Goal: Task Accomplishment & Management: Manage account settings

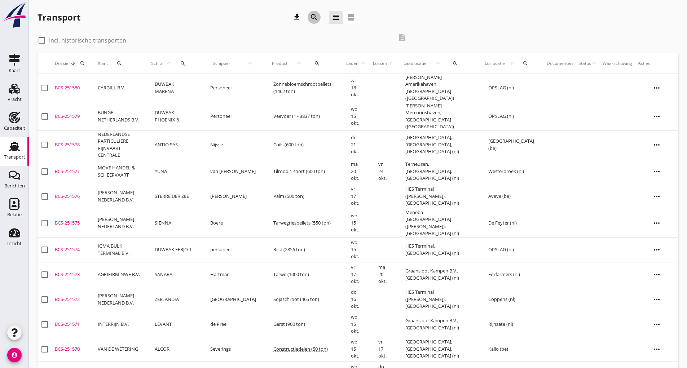
click at [314, 17] on icon "search" at bounding box center [314, 17] width 9 height 9
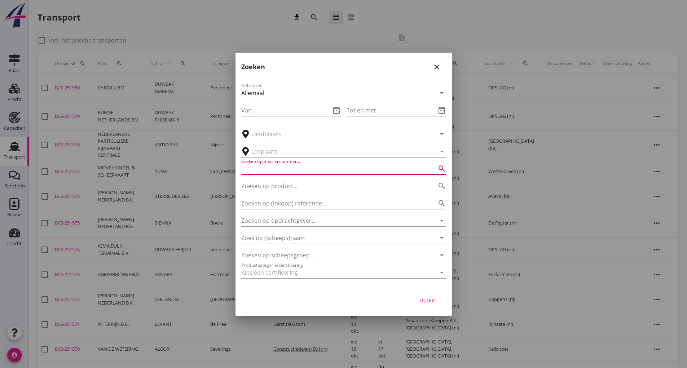
click at [283, 170] on input "Zoeken op dossiernummer..." at bounding box center [333, 169] width 185 height 12
type input "251038"
click at [423, 301] on div "Filter" at bounding box center [427, 301] width 20 height 8
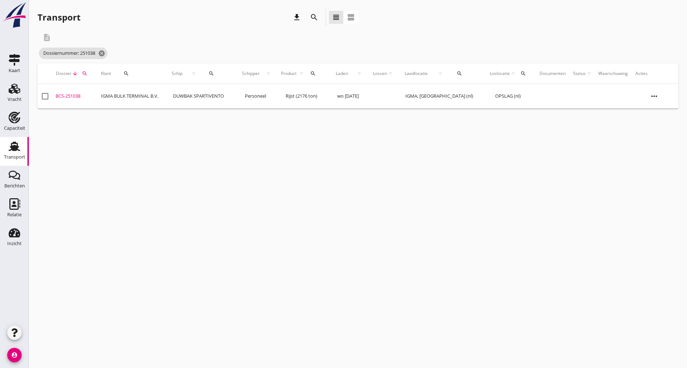
click at [74, 95] on div "BCS-251038" at bounding box center [75, 96] width 39 height 7
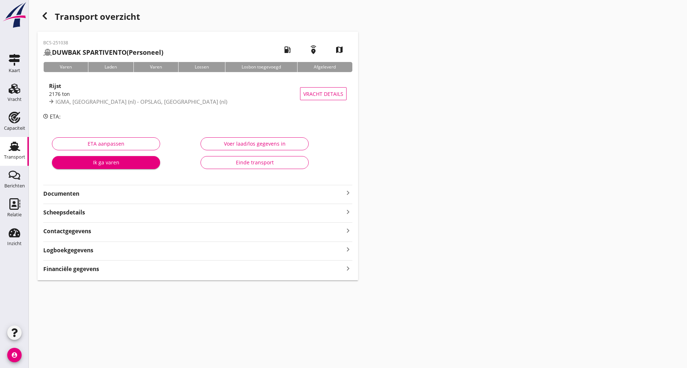
drag, startPoint x: 80, startPoint y: 195, endPoint x: 84, endPoint y: 199, distance: 5.4
click at [82, 197] on strong "Documenten" at bounding box center [193, 194] width 301 height 8
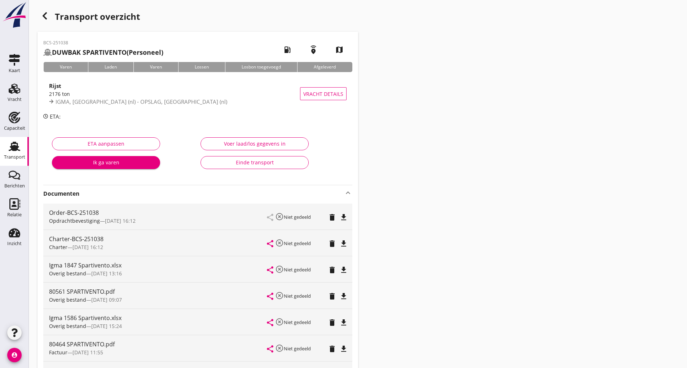
scroll to position [144, 0]
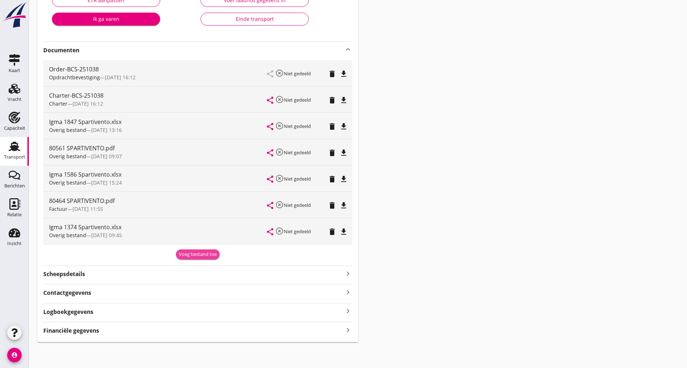
click at [188, 256] on div "Voeg bestand toe" at bounding box center [198, 254] width 38 height 7
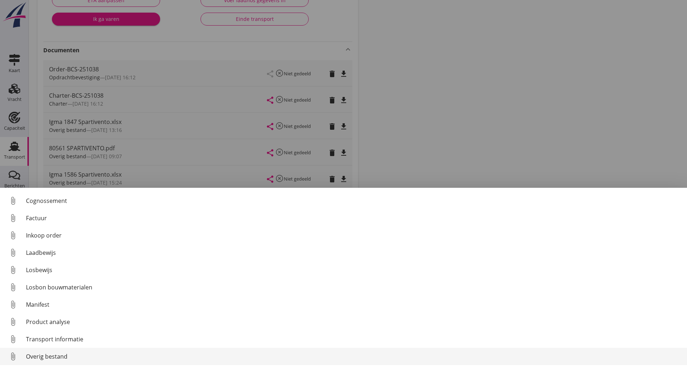
scroll to position [51, 0]
click at [52, 357] on div "Overig bestand" at bounding box center [354, 357] width 656 height 9
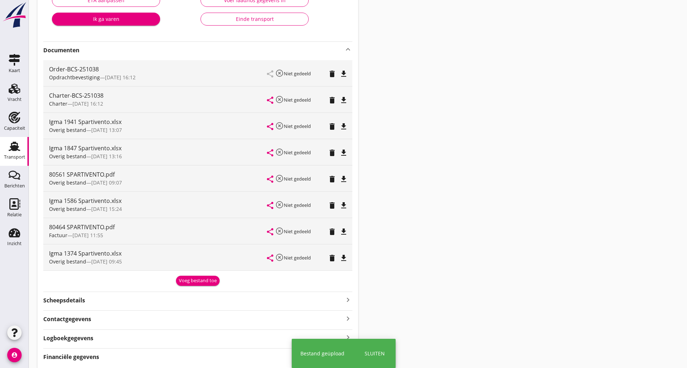
click at [190, 280] on div "Voeg bestand toe" at bounding box center [198, 280] width 38 height 7
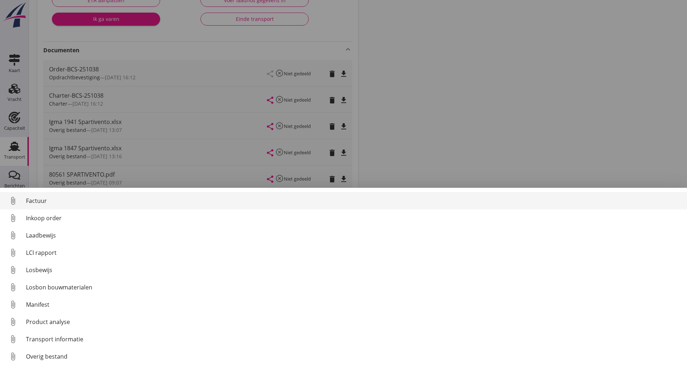
click at [37, 204] on div "Factuur" at bounding box center [354, 201] width 656 height 9
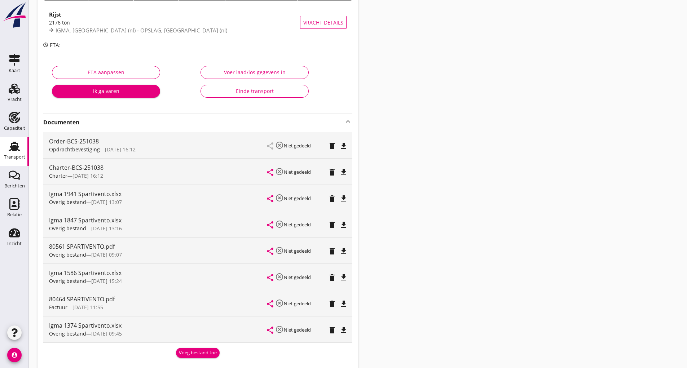
scroll to position [35, 0]
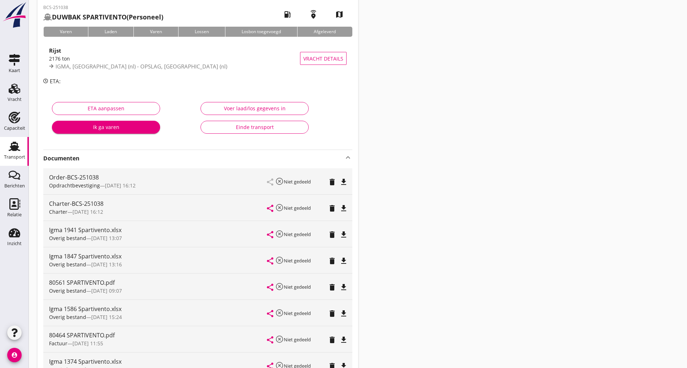
click at [257, 130] on div "Einde transport" at bounding box center [255, 127] width 96 height 8
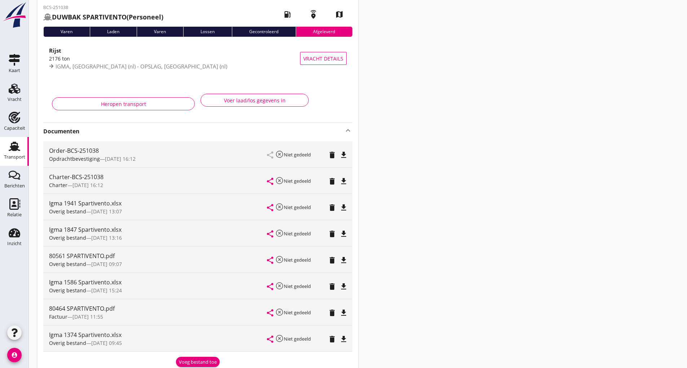
scroll to position [0, 0]
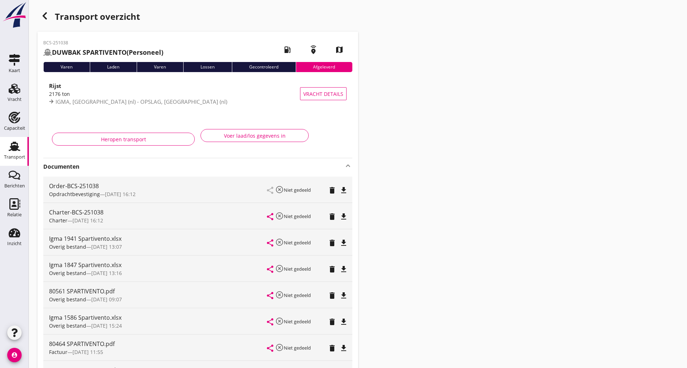
click at [44, 19] on icon "button" at bounding box center [44, 16] width 9 height 9
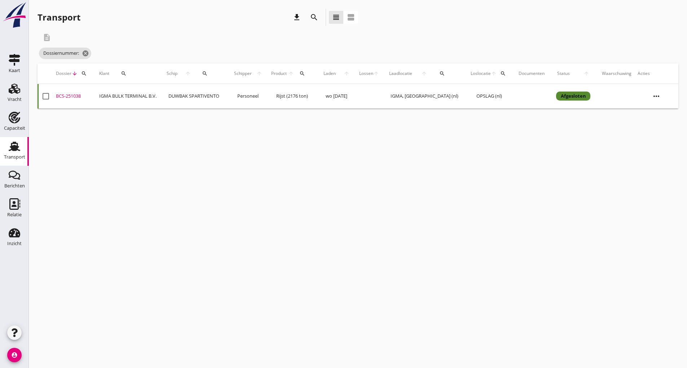
click at [313, 17] on icon "search" at bounding box center [314, 17] width 9 height 9
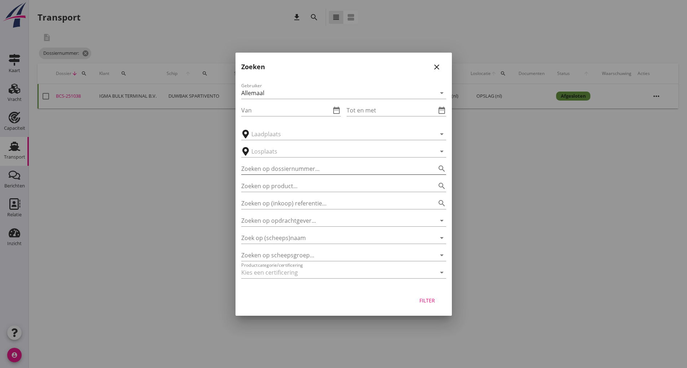
click at [290, 164] on input "Zoeken op dossiernummer..." at bounding box center [333, 169] width 185 height 12
type input "251317"
click at [429, 302] on div "Filter" at bounding box center [427, 301] width 20 height 8
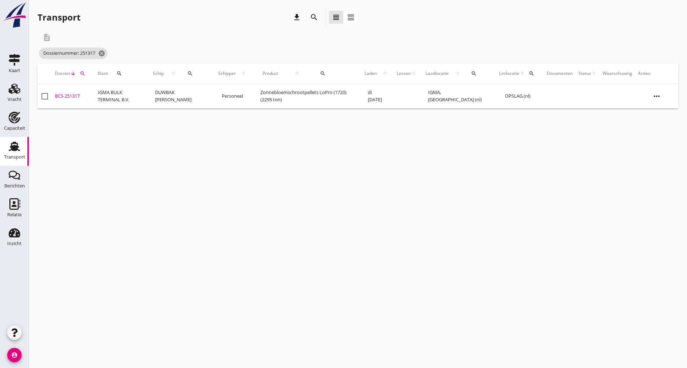
click at [80, 96] on div "BCS-251317" at bounding box center [73, 96] width 37 height 7
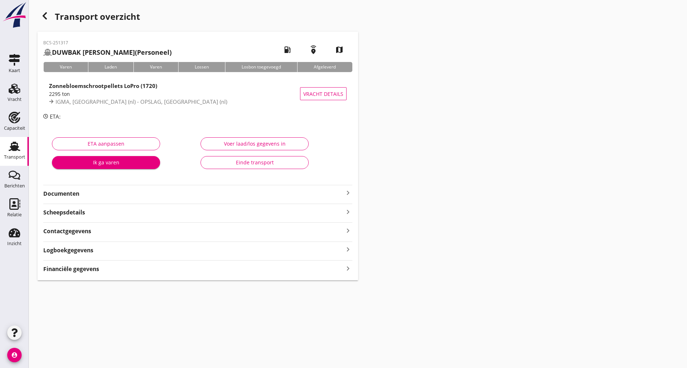
click at [78, 194] on strong "Documenten" at bounding box center [193, 194] width 301 height 8
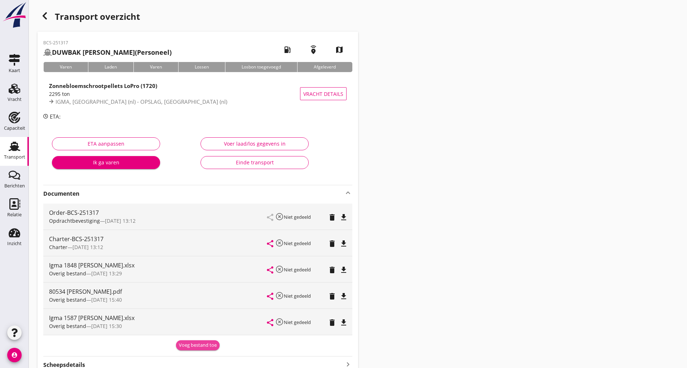
click at [195, 344] on div "Voeg bestand toe" at bounding box center [198, 345] width 38 height 7
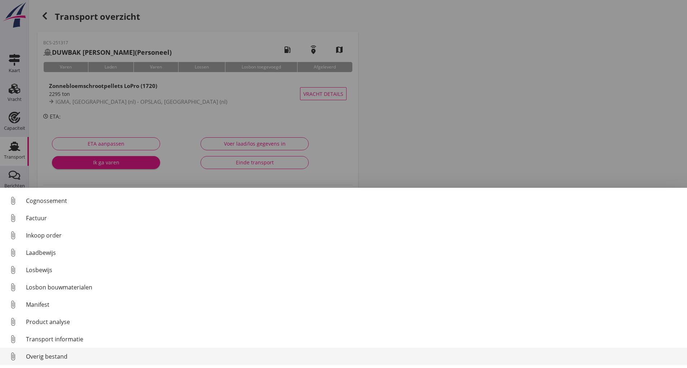
scroll to position [51, 0]
click at [64, 353] on div "Overig bestand" at bounding box center [354, 357] width 656 height 9
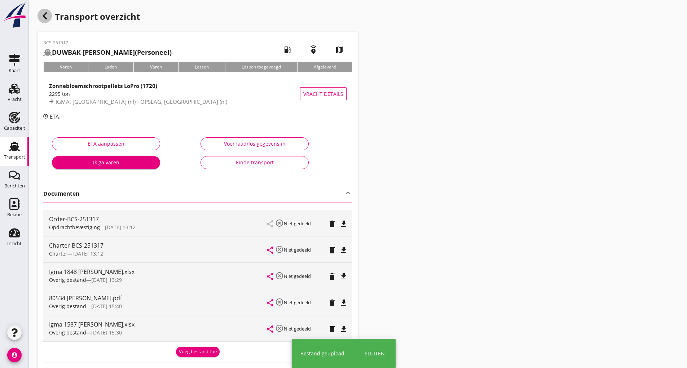
click at [45, 18] on use "button" at bounding box center [45, 15] width 4 height 7
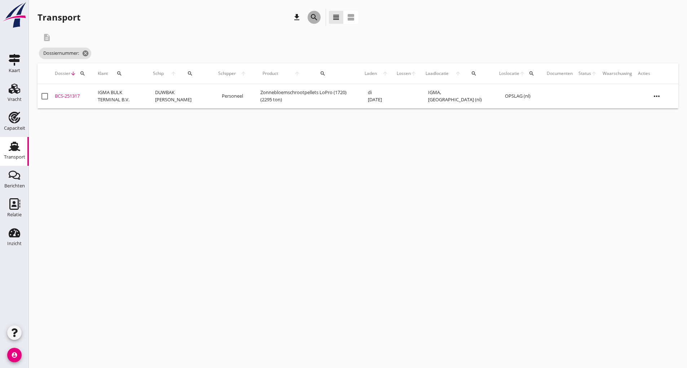
drag, startPoint x: 313, startPoint y: 19, endPoint x: 310, endPoint y: 25, distance: 6.5
click at [312, 20] on icon "search" at bounding box center [314, 17] width 9 height 9
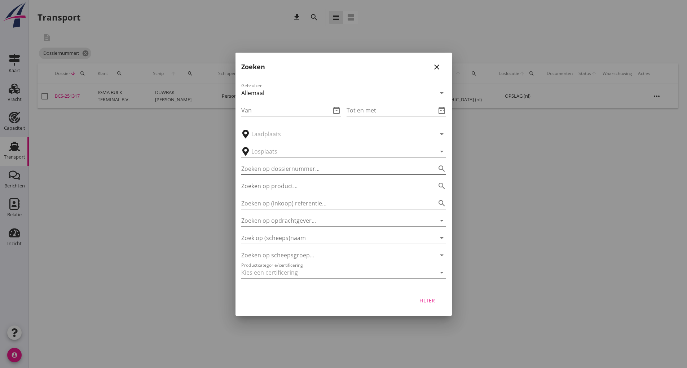
click at [272, 171] on input "Zoeken op dossiernummer..." at bounding box center [333, 169] width 185 height 12
type input "251378"
click at [429, 303] on div "Filter" at bounding box center [427, 301] width 20 height 8
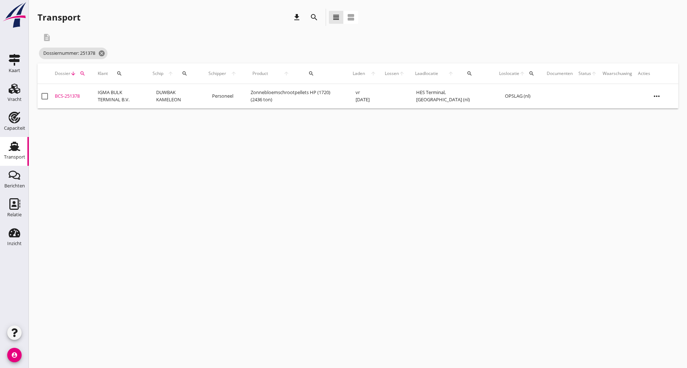
click at [75, 98] on div "BCS-251378" at bounding box center [73, 96] width 37 height 7
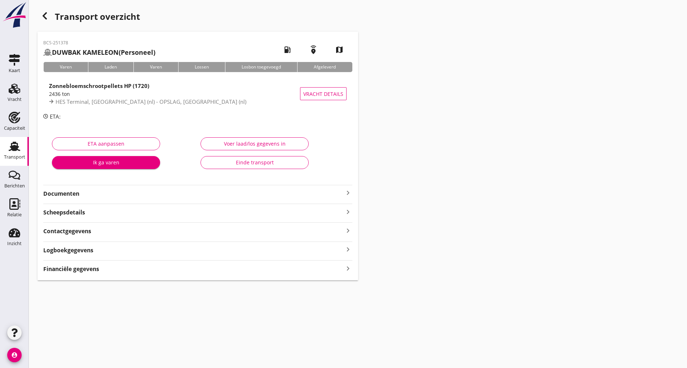
drag, startPoint x: 68, startPoint y: 195, endPoint x: 79, endPoint y: 200, distance: 12.6
click at [68, 196] on strong "Documenten" at bounding box center [193, 194] width 301 height 8
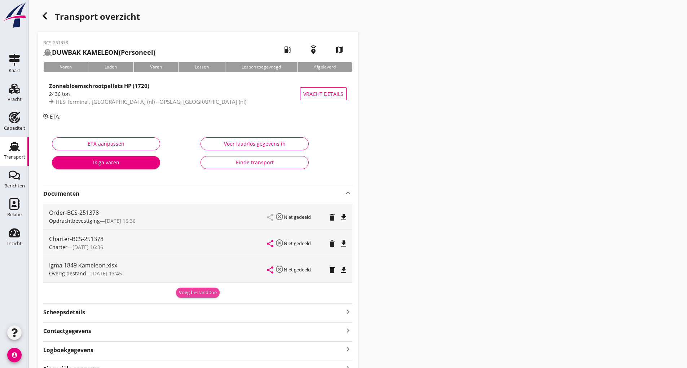
click at [190, 292] on div "Voeg bestand toe" at bounding box center [198, 292] width 38 height 7
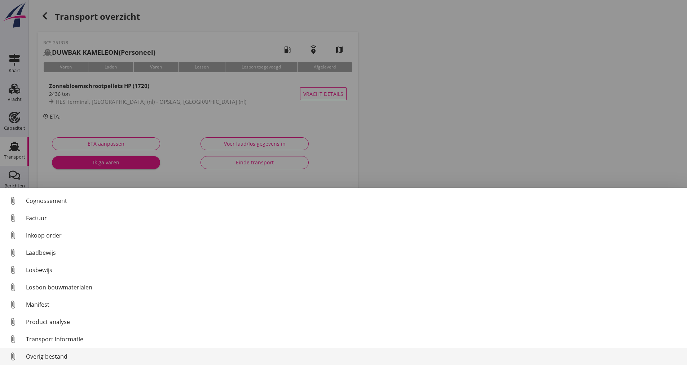
scroll to position [51, 0]
click at [61, 355] on div "Overig bestand" at bounding box center [354, 357] width 656 height 9
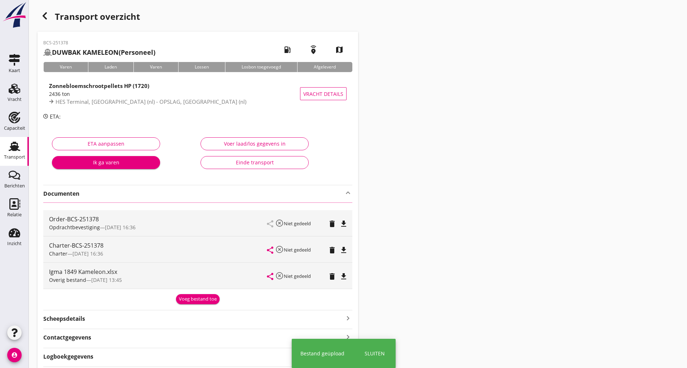
click at [47, 17] on icon "button" at bounding box center [44, 16] width 9 height 9
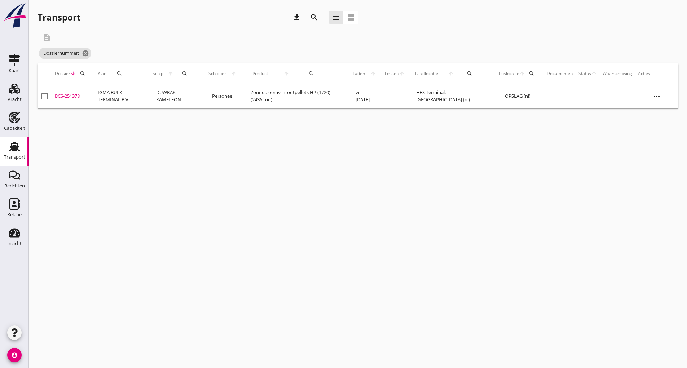
click at [312, 18] on icon "search" at bounding box center [314, 17] width 9 height 9
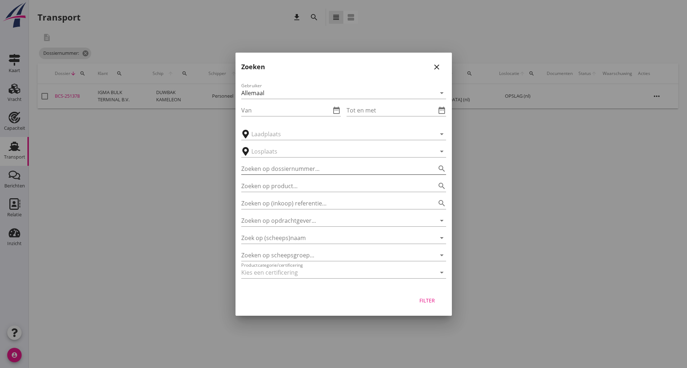
click at [279, 168] on input "Zoeken op dossiernummer..." at bounding box center [333, 169] width 185 height 12
type input "250023"
drag, startPoint x: 423, startPoint y: 303, endPoint x: 394, endPoint y: 318, distance: 32.4
click at [422, 303] on div "Filter" at bounding box center [427, 301] width 20 height 8
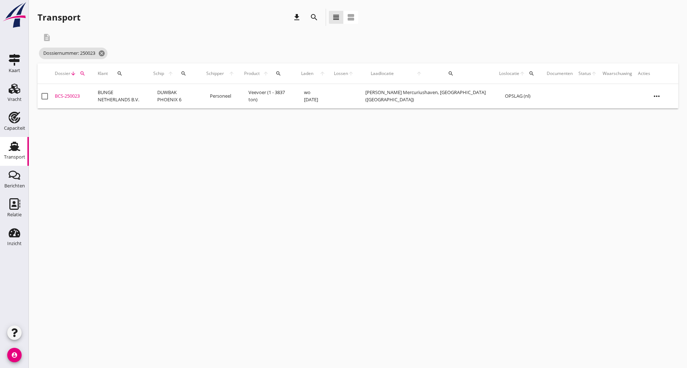
click at [76, 97] on div "BCS-250023" at bounding box center [73, 96] width 37 height 7
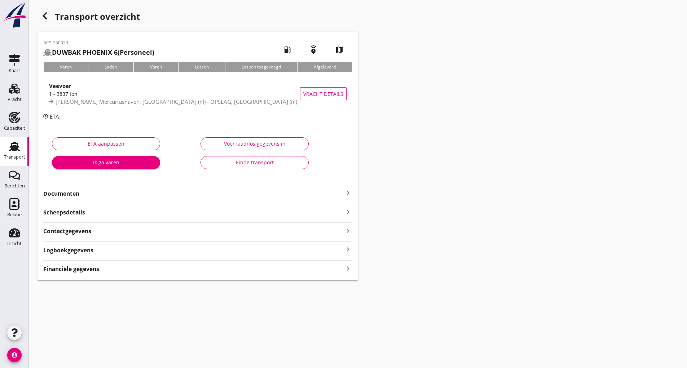
drag, startPoint x: 75, startPoint y: 192, endPoint x: 83, endPoint y: 200, distance: 11.5
click at [78, 196] on strong "Documenten" at bounding box center [193, 194] width 301 height 8
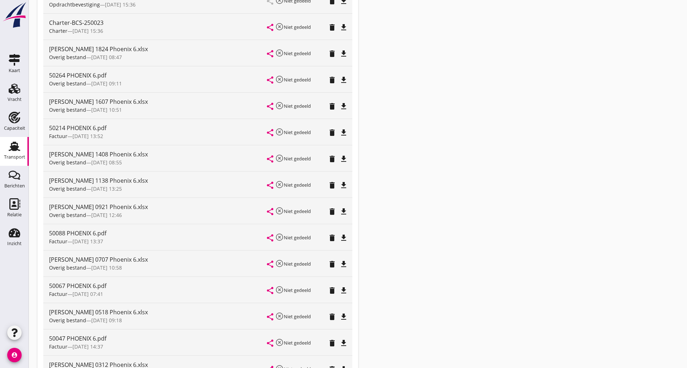
scroll to position [381, 0]
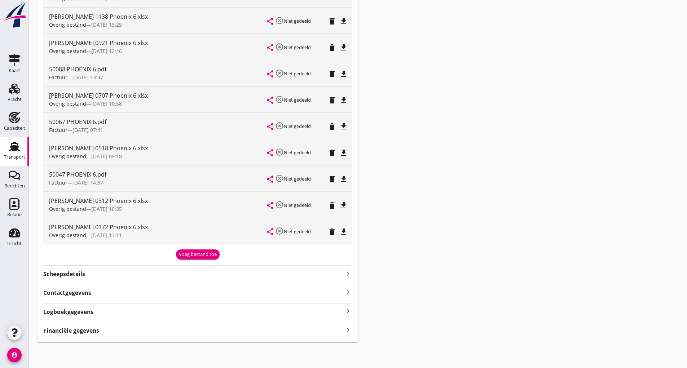
click at [186, 255] on div "Voeg bestand toe" at bounding box center [198, 254] width 38 height 7
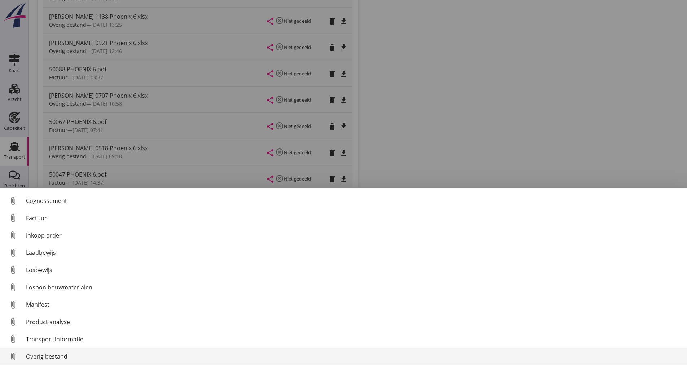
scroll to position [51, 0]
click at [62, 356] on div "Overig bestand" at bounding box center [354, 357] width 656 height 9
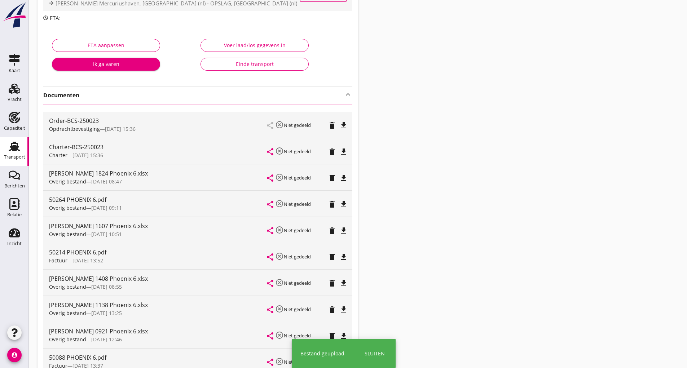
scroll to position [0, 0]
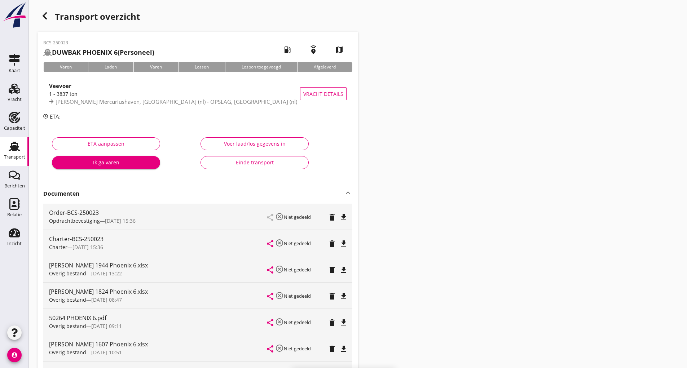
click at [46, 18] on icon "button" at bounding box center [44, 16] width 9 height 9
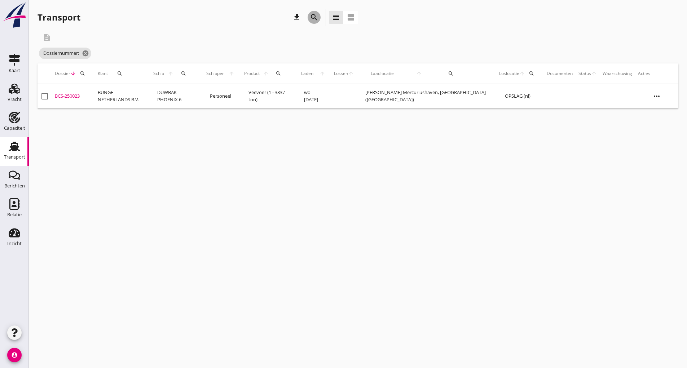
drag, startPoint x: 315, startPoint y: 17, endPoint x: 293, endPoint y: 85, distance: 71.1
click at [312, 19] on icon "search" at bounding box center [314, 17] width 9 height 9
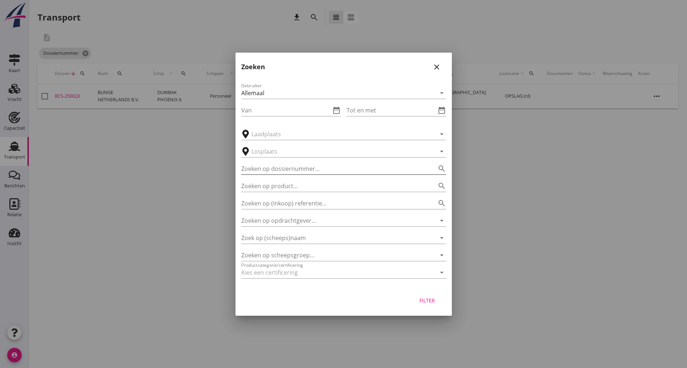
click at [284, 168] on input "Zoeken op dossiernummer..." at bounding box center [333, 169] width 185 height 12
type input "251137"
click at [426, 304] on div "Filter" at bounding box center [427, 301] width 20 height 8
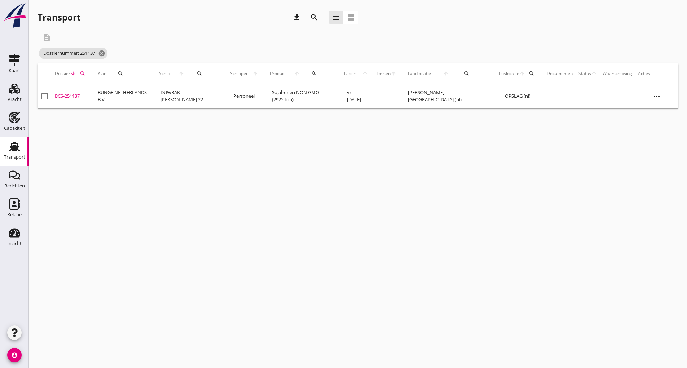
click at [70, 97] on div "BCS-251137" at bounding box center [73, 96] width 37 height 7
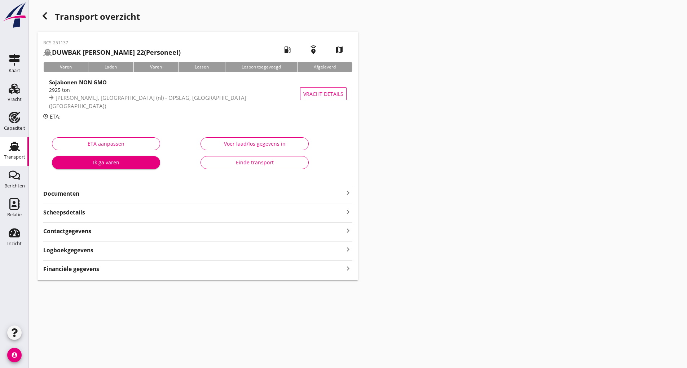
click at [61, 196] on strong "Documenten" at bounding box center [193, 194] width 301 height 8
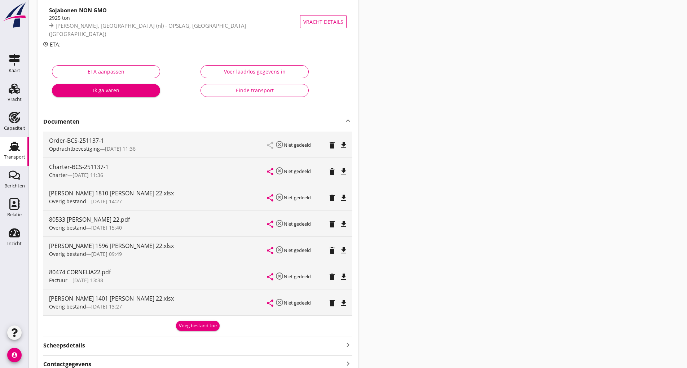
scroll to position [144, 0]
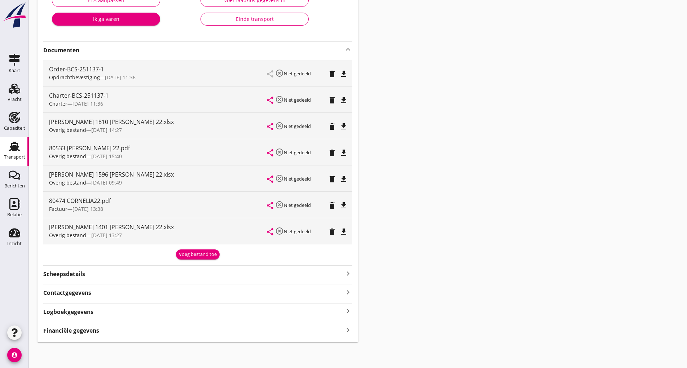
click at [183, 254] on div "Voeg bestand toe" at bounding box center [198, 254] width 38 height 7
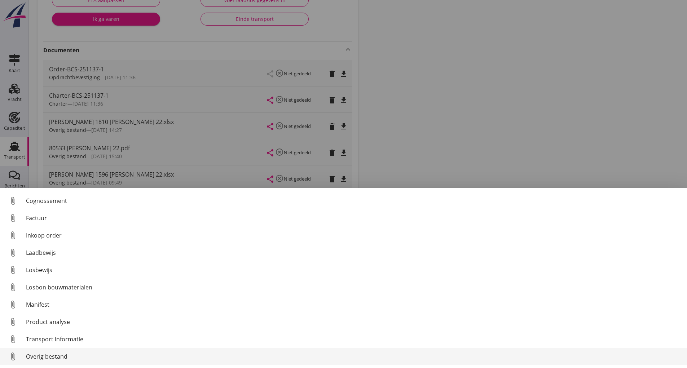
scroll to position [51, 0]
click at [63, 359] on div "Overig bestand" at bounding box center [354, 357] width 656 height 9
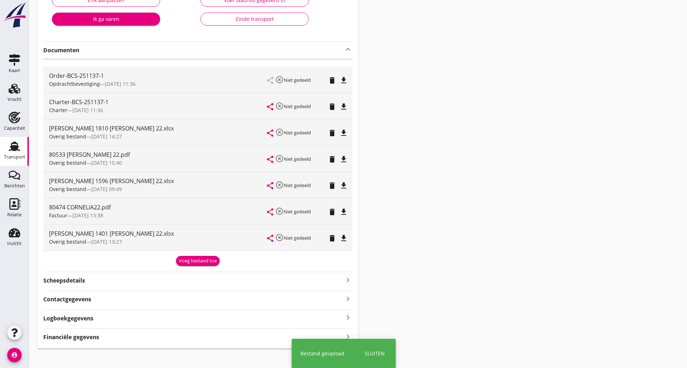
scroll to position [0, 0]
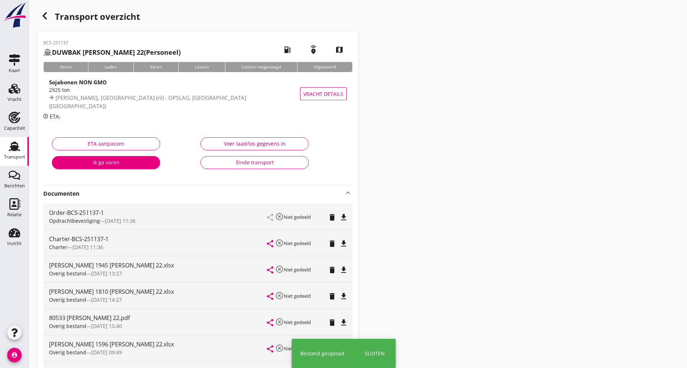
click at [46, 17] on icon "button" at bounding box center [44, 16] width 9 height 9
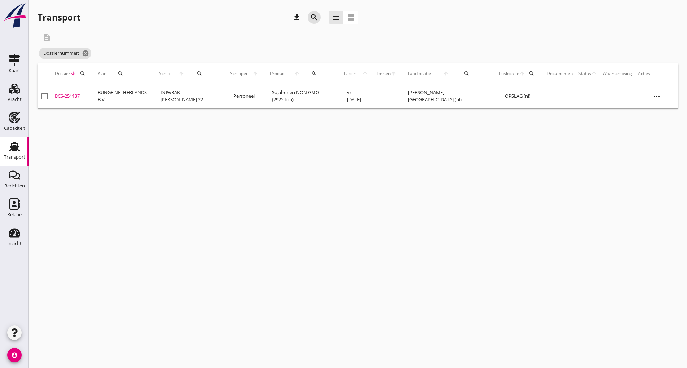
drag, startPoint x: 318, startPoint y: 16, endPoint x: 310, endPoint y: 27, distance: 13.2
click at [315, 21] on icon "search" at bounding box center [314, 17] width 9 height 9
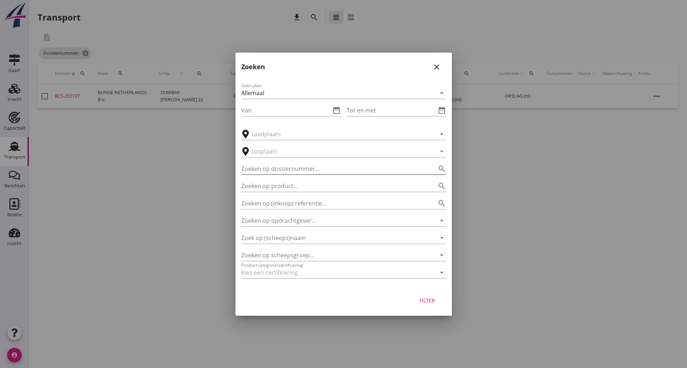
click at [279, 171] on input "Zoeken op dossiernummer..." at bounding box center [333, 169] width 185 height 12
type input "251154"
click at [427, 301] on div "Filter" at bounding box center [427, 301] width 20 height 8
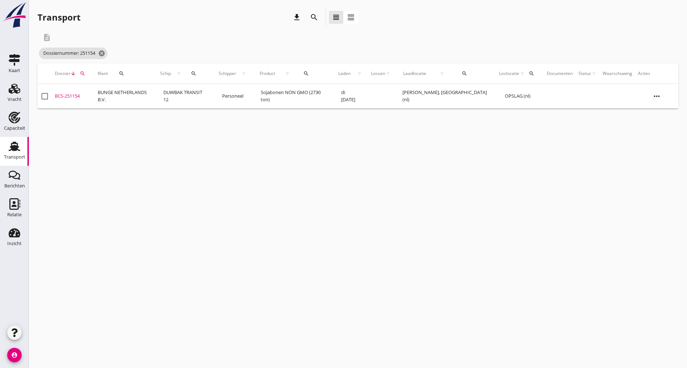
click at [78, 97] on div "BCS-251154" at bounding box center [73, 96] width 37 height 7
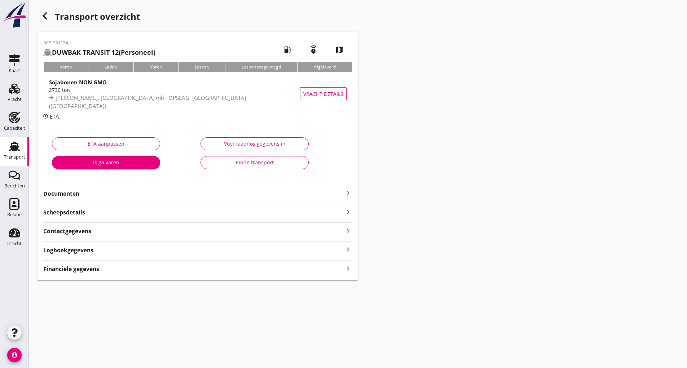
click at [77, 193] on strong "Documenten" at bounding box center [193, 194] width 301 height 8
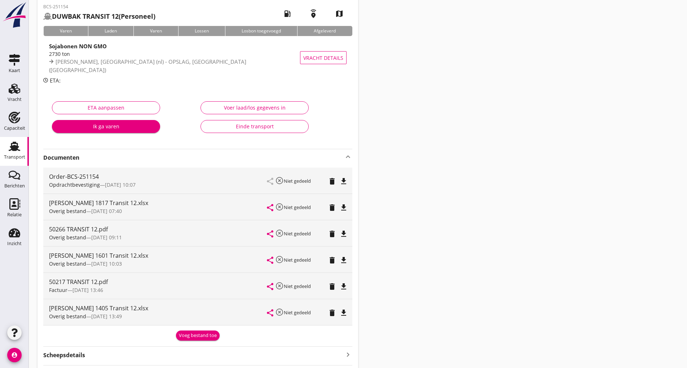
scroll to position [117, 0]
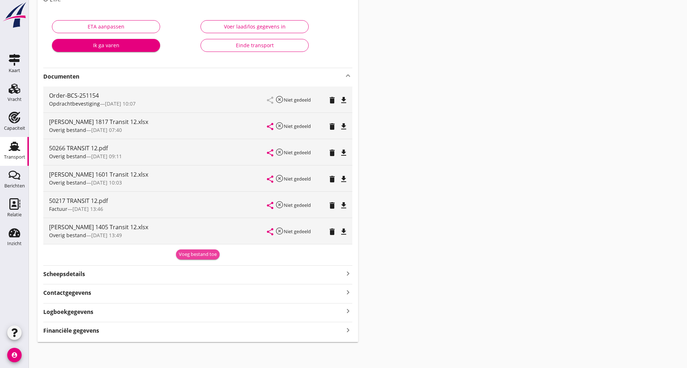
click at [190, 255] on div "Voeg bestand toe" at bounding box center [198, 254] width 38 height 7
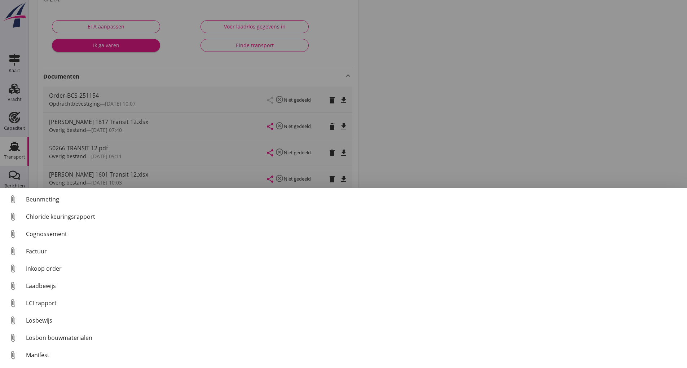
scroll to position [51, 0]
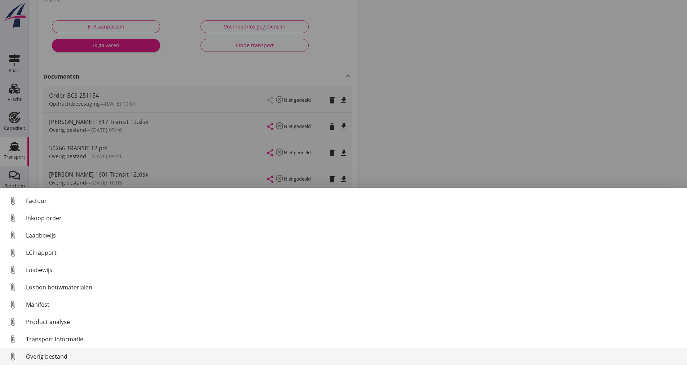
click at [53, 357] on div "Overig bestand" at bounding box center [354, 357] width 656 height 9
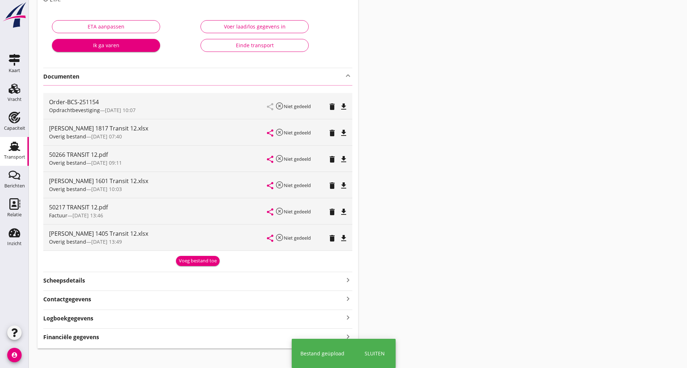
scroll to position [0, 0]
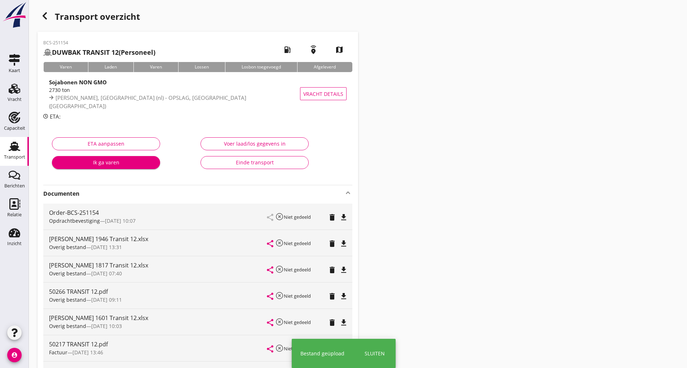
click at [48, 16] on icon "button" at bounding box center [44, 16] width 9 height 9
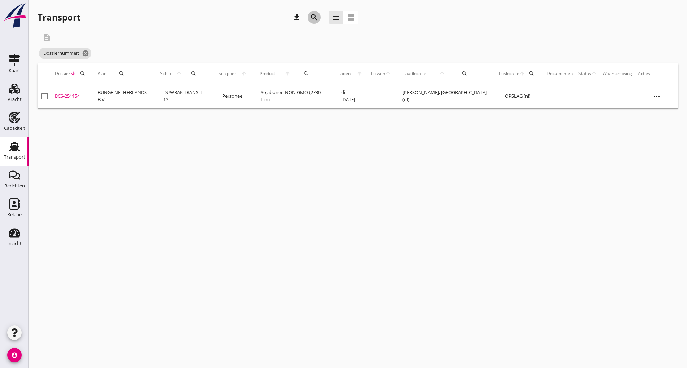
click at [312, 18] on icon "search" at bounding box center [314, 17] width 9 height 9
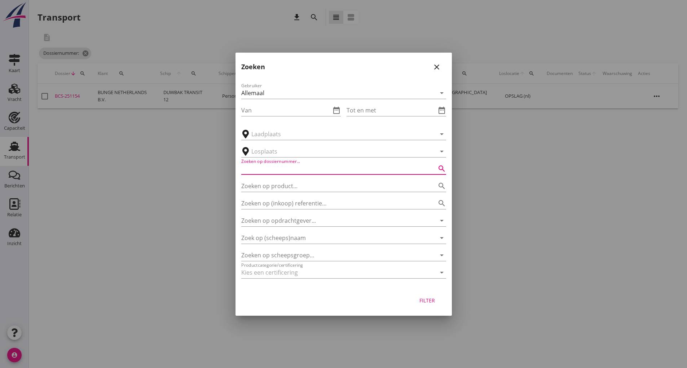
click at [268, 167] on input "Zoeken op dossiernummer..." at bounding box center [333, 169] width 185 height 12
type input "251383"
click at [421, 302] on div "Filter" at bounding box center [427, 301] width 20 height 8
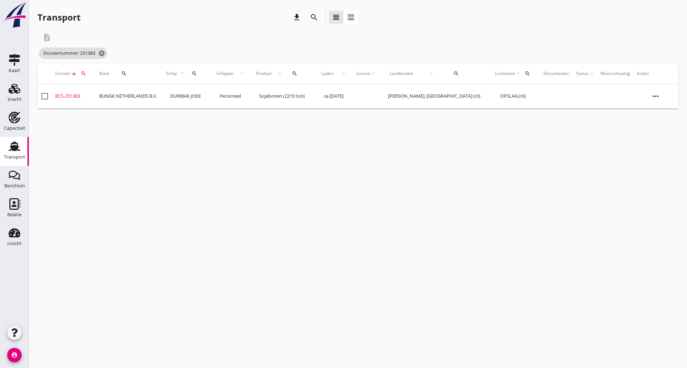
click at [77, 97] on div "BCS-251383" at bounding box center [74, 96] width 38 height 7
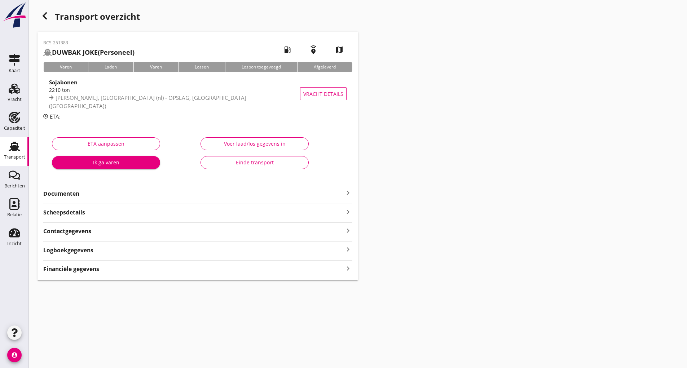
drag, startPoint x: 69, startPoint y: 193, endPoint x: 79, endPoint y: 200, distance: 11.7
click at [70, 194] on strong "Documenten" at bounding box center [193, 194] width 301 height 8
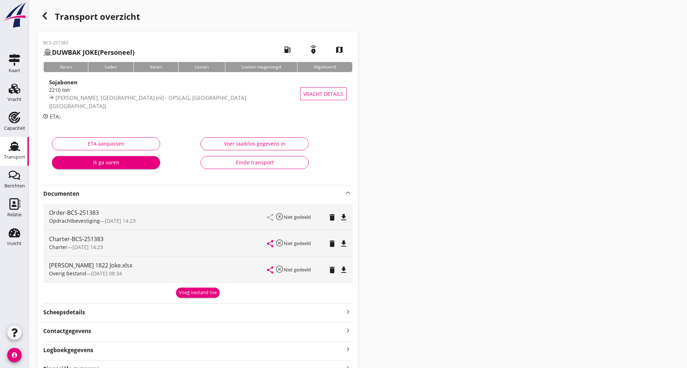
click at [203, 295] on div "Voeg bestand toe" at bounding box center [198, 292] width 38 height 7
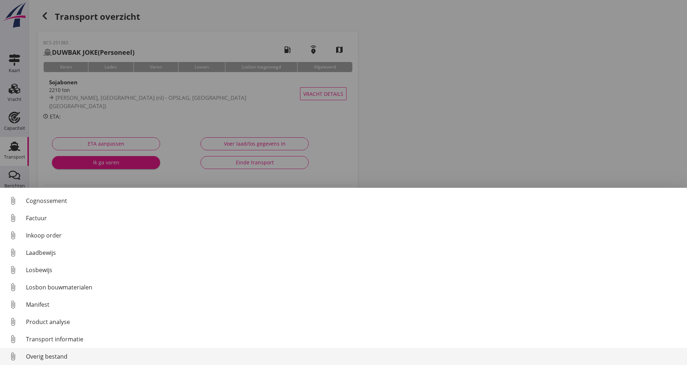
scroll to position [51, 0]
click at [60, 355] on div "Overig bestand" at bounding box center [354, 357] width 656 height 9
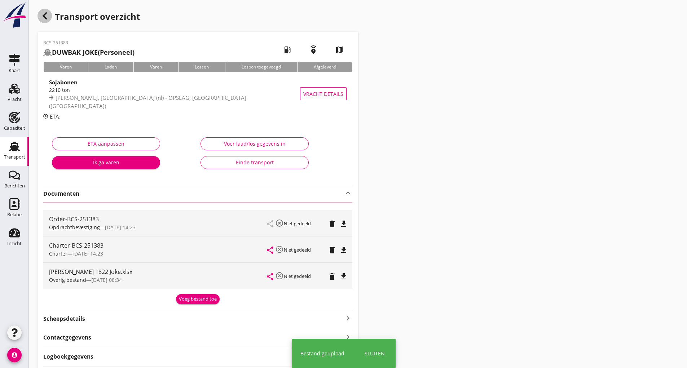
click at [46, 17] on icon "button" at bounding box center [44, 16] width 9 height 9
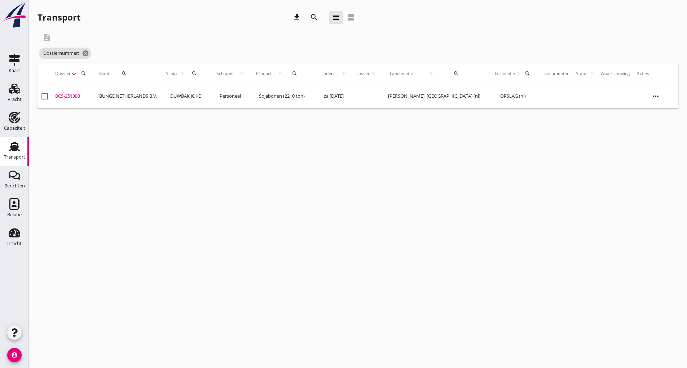
click at [309, 17] on div "search" at bounding box center [314, 17] width 13 height 9
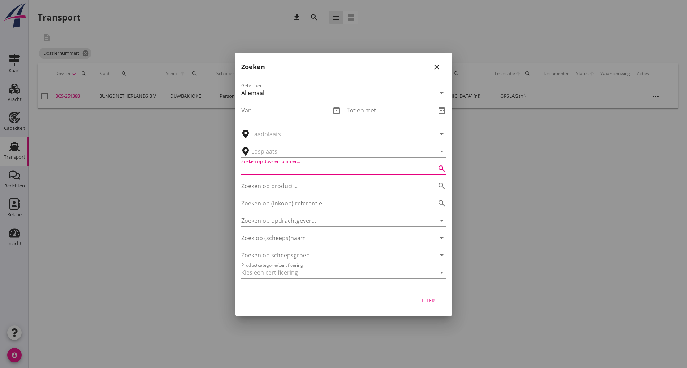
click at [271, 171] on input "Zoeken op dossiernummer..." at bounding box center [333, 169] width 185 height 12
type input "251302"
click at [428, 300] on div "Filter" at bounding box center [427, 301] width 20 height 8
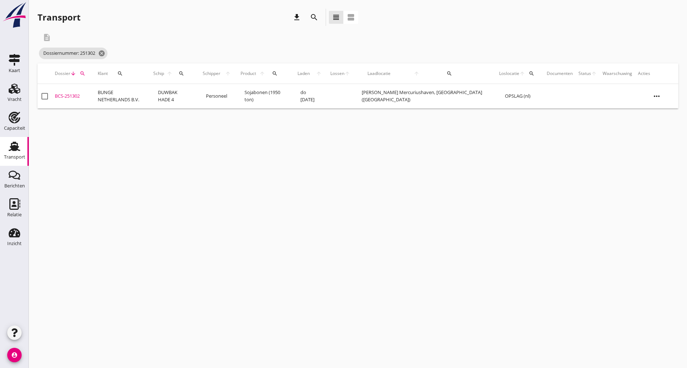
click at [74, 96] on div "BCS-251302" at bounding box center [73, 96] width 37 height 7
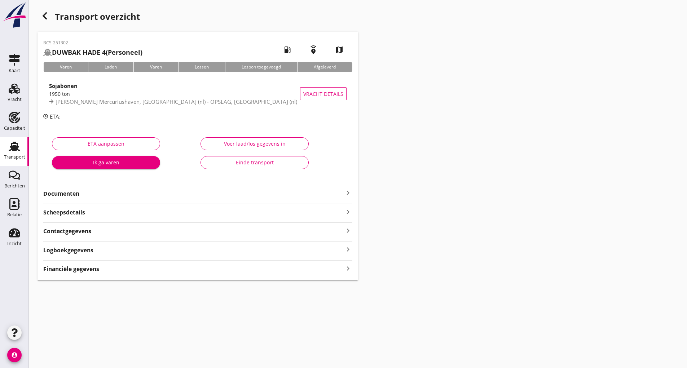
click at [66, 197] on strong "Documenten" at bounding box center [193, 194] width 301 height 8
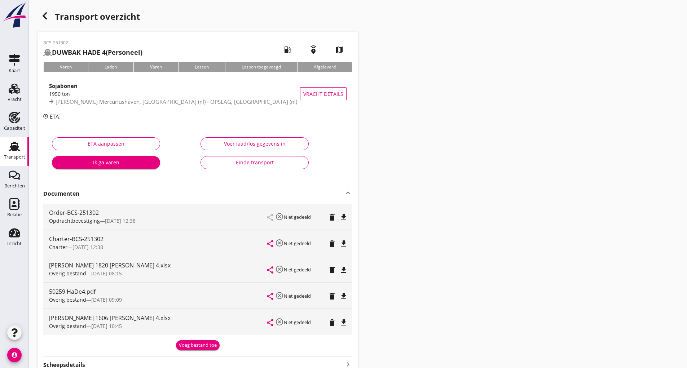
scroll to position [91, 0]
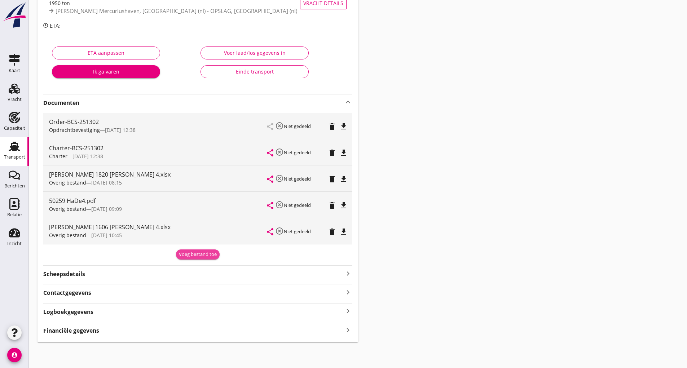
click at [185, 257] on div "Voeg bestand toe" at bounding box center [198, 254] width 38 height 7
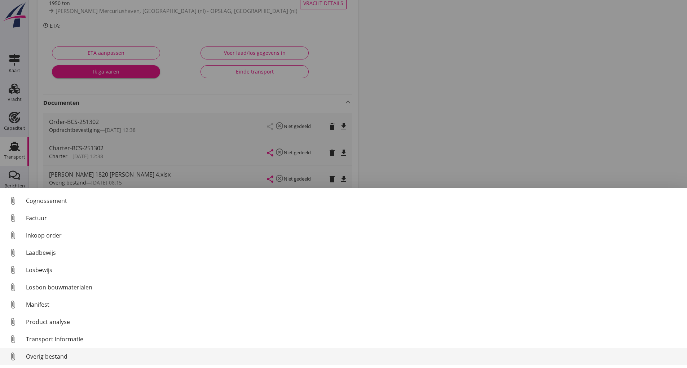
scroll to position [51, 0]
click at [60, 358] on div "Overig bestand" at bounding box center [354, 357] width 656 height 9
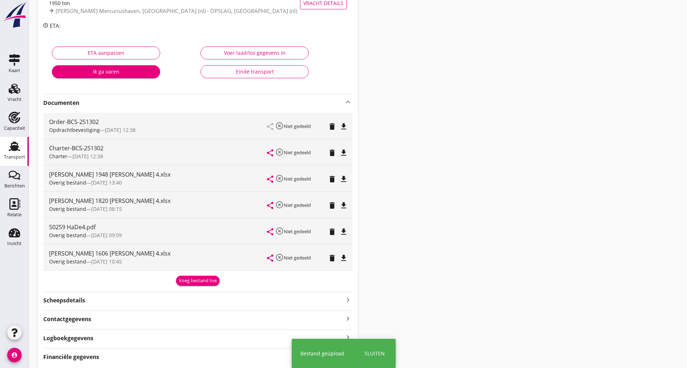
scroll to position [0, 0]
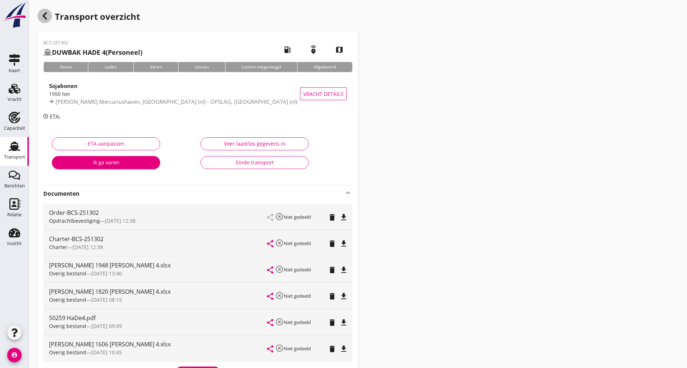
click at [39, 12] on div "button" at bounding box center [45, 16] width 14 height 14
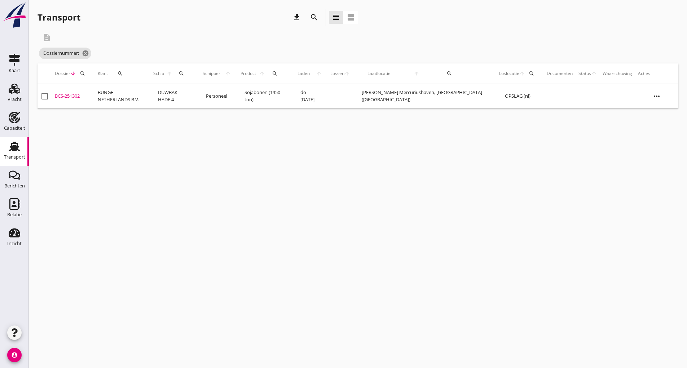
click at [310, 19] on icon "search" at bounding box center [314, 17] width 9 height 9
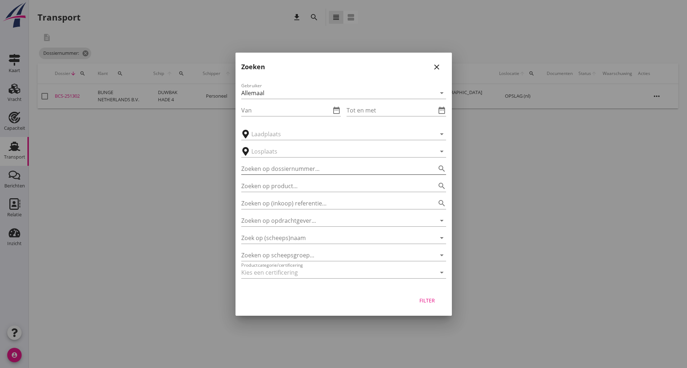
click at [272, 169] on input "Zoeken op dossiernummer..." at bounding box center [333, 169] width 185 height 12
type input "250961"
click at [427, 300] on div "Filter" at bounding box center [427, 301] width 20 height 8
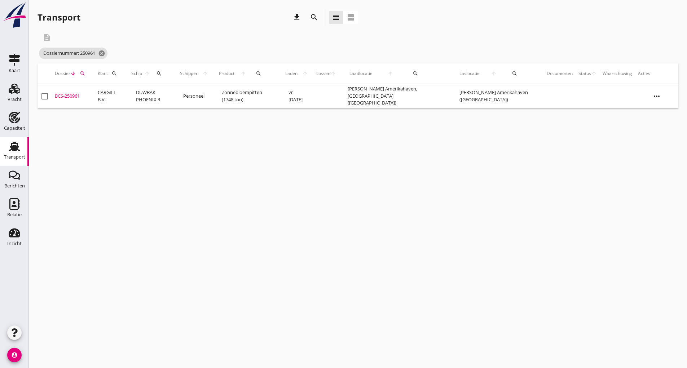
click at [75, 98] on div "BCS-250961" at bounding box center [73, 96] width 37 height 7
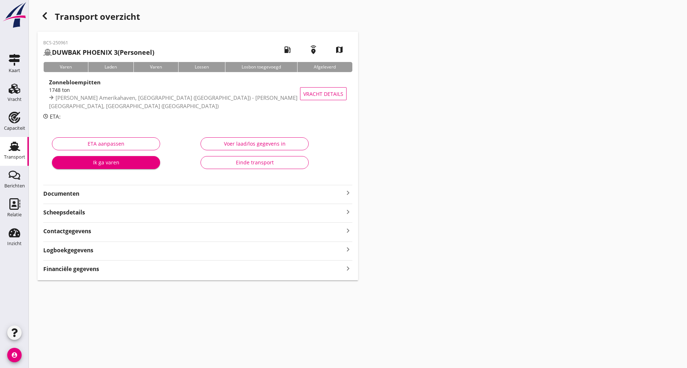
click at [57, 191] on strong "Documenten" at bounding box center [193, 194] width 301 height 8
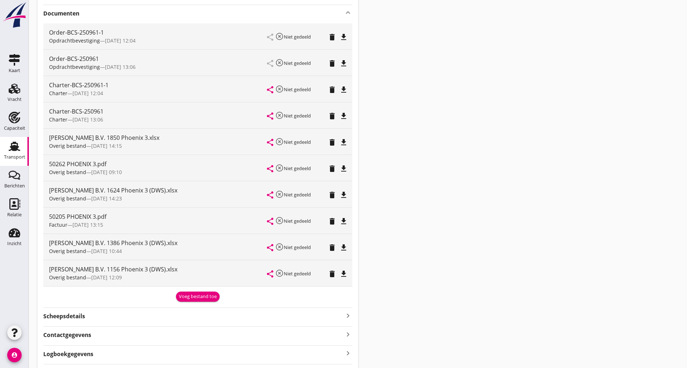
scroll to position [216, 0]
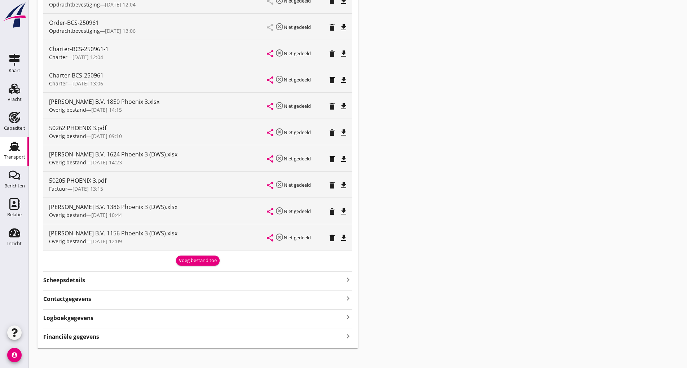
click at [186, 262] on div "Voeg bestand toe" at bounding box center [198, 260] width 38 height 7
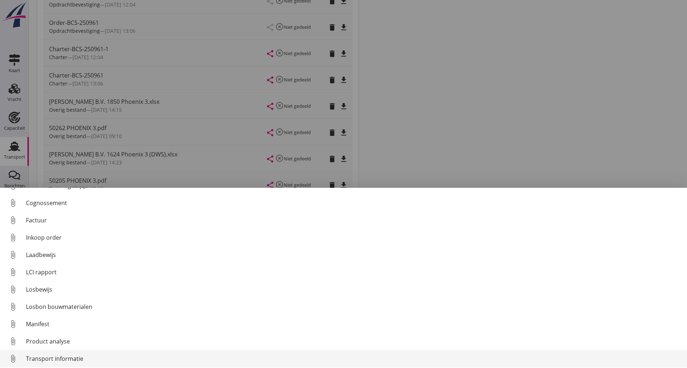
scroll to position [51, 0]
drag, startPoint x: 59, startPoint y: 358, endPoint x: 68, endPoint y: 353, distance: 10.7
click at [68, 353] on div "Overig bestand" at bounding box center [354, 357] width 656 height 9
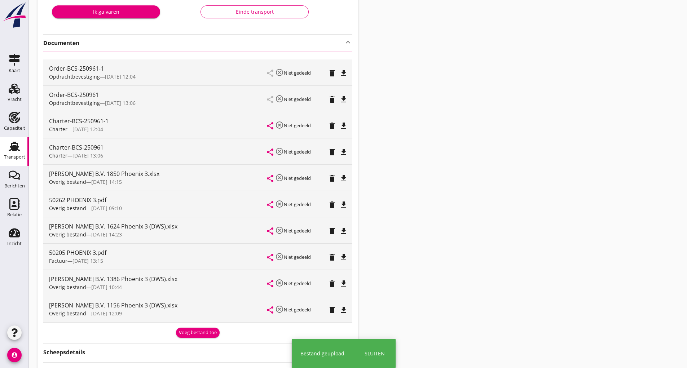
scroll to position [0, 0]
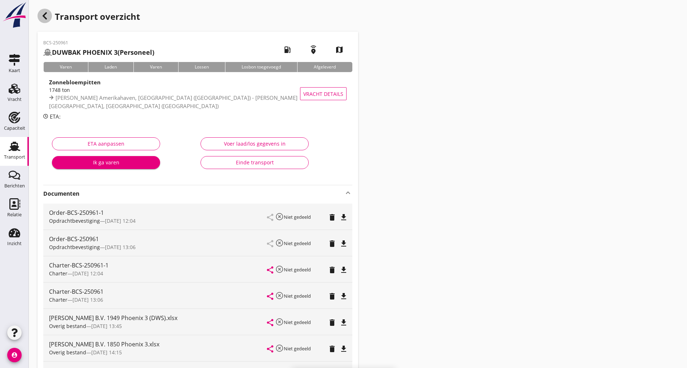
click at [48, 17] on icon "button" at bounding box center [44, 16] width 9 height 9
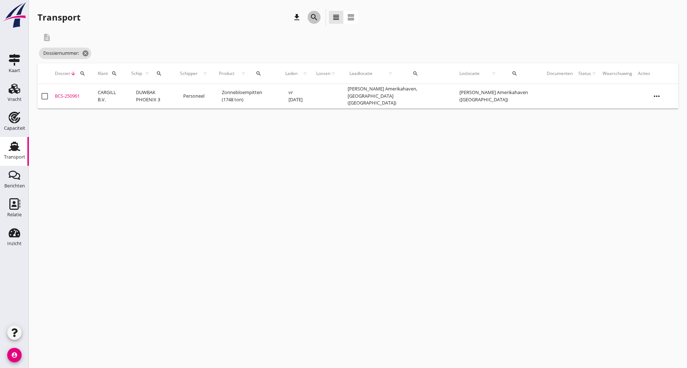
click at [313, 19] on icon "search" at bounding box center [314, 17] width 9 height 9
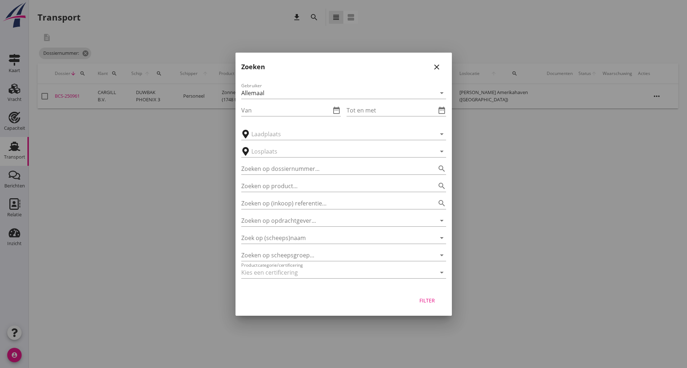
click at [282, 178] on div "Zoeken op product... search" at bounding box center [343, 184] width 205 height 16
click at [282, 169] on input "Zoeken op dossiernummer..." at bounding box center [333, 169] width 185 height 12
type input "251513"
click at [424, 301] on div "Filter" at bounding box center [427, 301] width 20 height 8
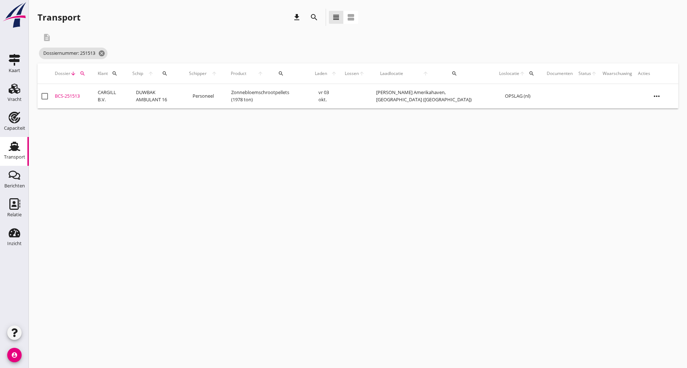
click at [80, 95] on div "BCS-251513" at bounding box center [73, 96] width 37 height 7
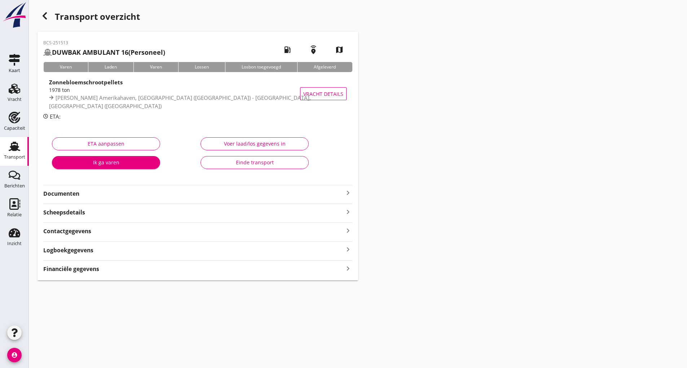
drag, startPoint x: 75, startPoint y: 192, endPoint x: 83, endPoint y: 200, distance: 11.2
click at [75, 192] on strong "Documenten" at bounding box center [193, 194] width 301 height 8
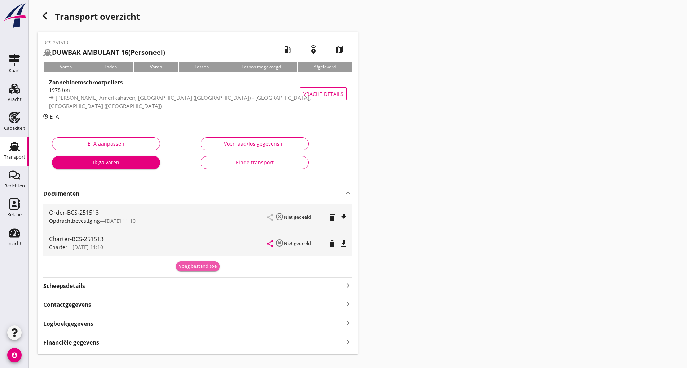
drag, startPoint x: 197, startPoint y: 266, endPoint x: 179, endPoint y: 273, distance: 20.0
click at [196, 266] on div "Voeg bestand toe" at bounding box center [198, 266] width 38 height 7
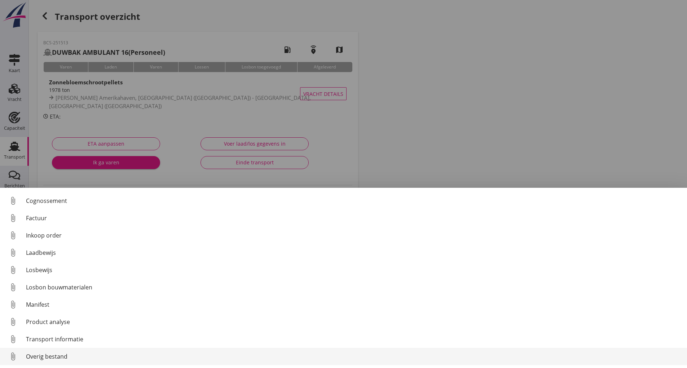
scroll to position [51, 0]
drag, startPoint x: 44, startPoint y: 358, endPoint x: 47, endPoint y: 355, distance: 4.1
click at [47, 355] on div "Overig bestand" at bounding box center [354, 357] width 656 height 9
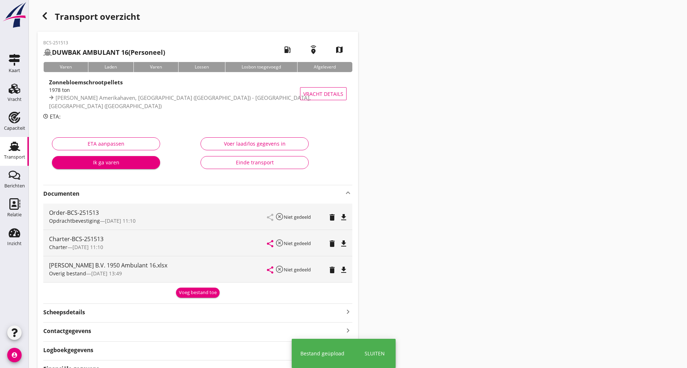
click at [49, 17] on div "button" at bounding box center [45, 16] width 14 height 14
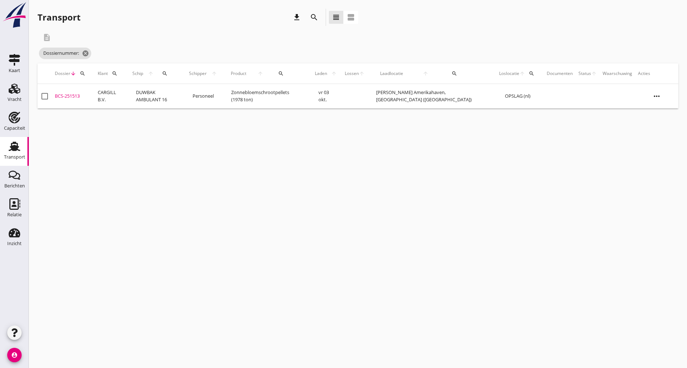
click at [308, 19] on div "search" at bounding box center [314, 17] width 13 height 9
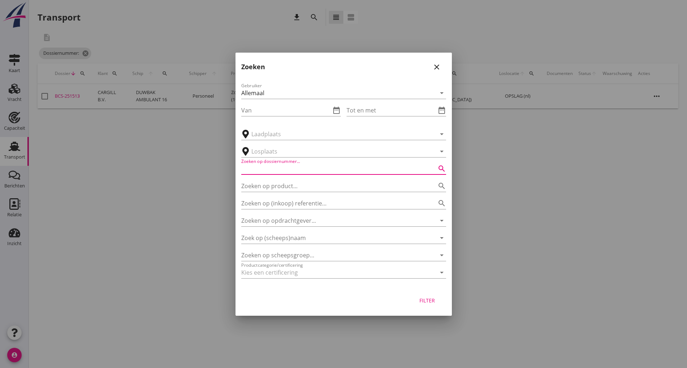
click at [266, 170] on input "Zoeken op dossiernummer..." at bounding box center [333, 169] width 185 height 12
type input "251523"
click at [430, 300] on div "Filter" at bounding box center [427, 301] width 20 height 8
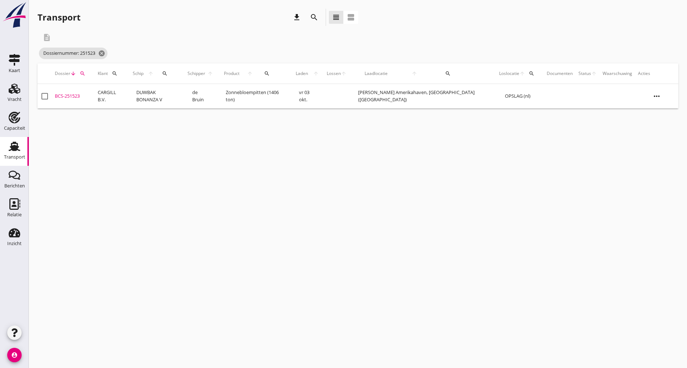
drag, startPoint x: 70, startPoint y: 95, endPoint x: 84, endPoint y: 106, distance: 18.0
click at [70, 95] on div "BCS-251523" at bounding box center [73, 96] width 37 height 7
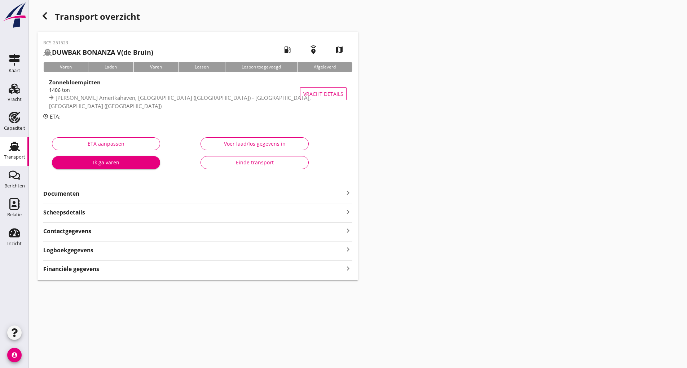
click at [71, 194] on strong "Documenten" at bounding box center [193, 194] width 301 height 8
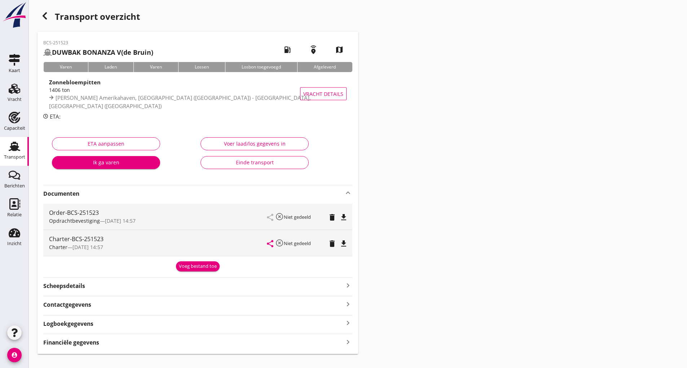
click at [196, 270] on button "Voeg bestand toe" at bounding box center [198, 267] width 44 height 10
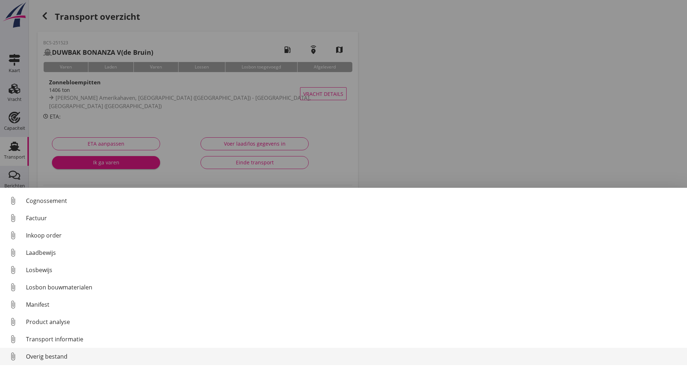
scroll to position [51, 0]
click at [66, 356] on div "Overig bestand" at bounding box center [354, 357] width 656 height 9
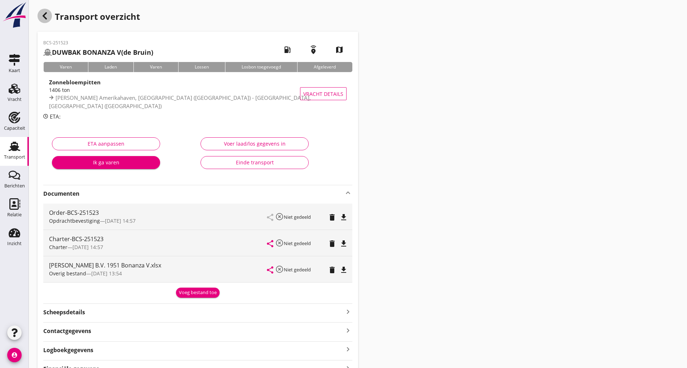
click at [44, 13] on icon "button" at bounding box center [44, 16] width 9 height 9
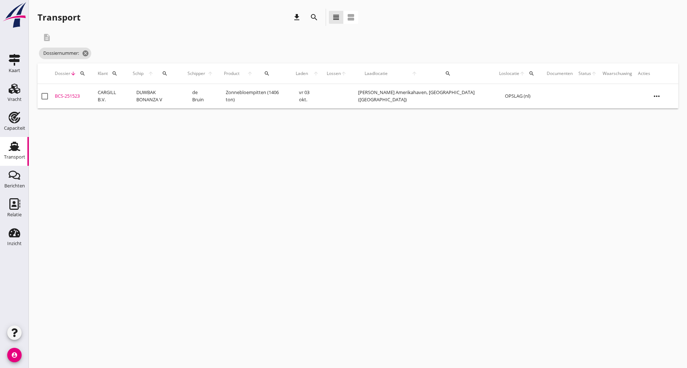
drag, startPoint x: 71, startPoint y: 96, endPoint x: 87, endPoint y: 101, distance: 16.2
click at [71, 96] on div "BCS-251523" at bounding box center [73, 96] width 37 height 7
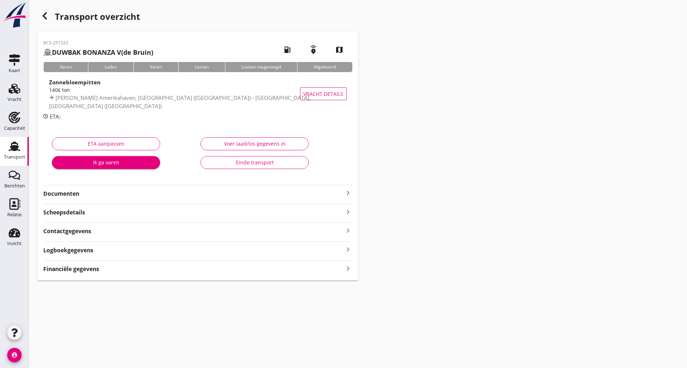
click at [221, 166] on div "Einde transport" at bounding box center [255, 163] width 96 height 8
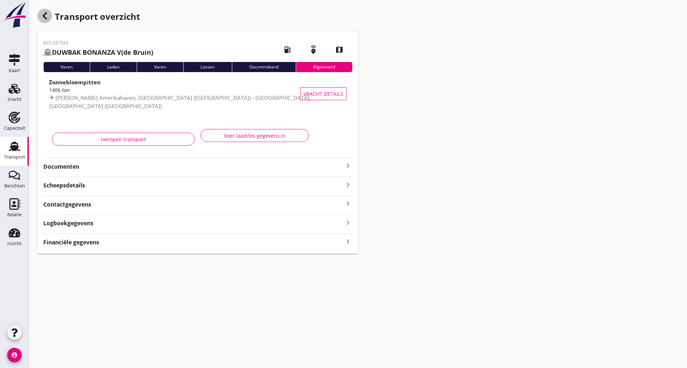
click at [48, 20] on icon "button" at bounding box center [44, 16] width 9 height 9
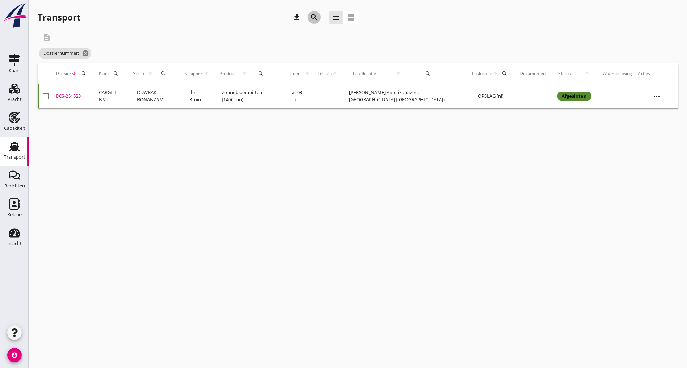
click at [313, 17] on icon "search" at bounding box center [314, 17] width 9 height 9
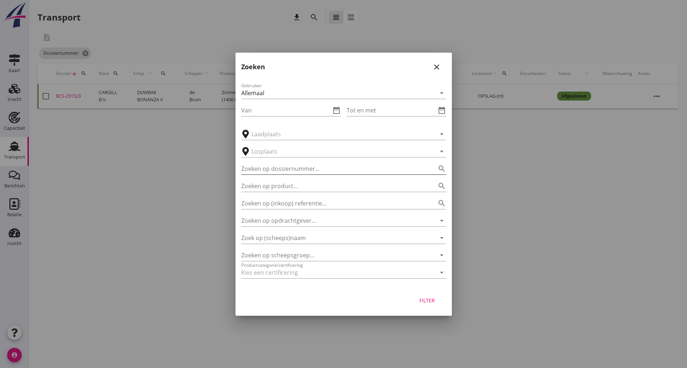
click at [281, 165] on input "Zoeken op dossiernummer..." at bounding box center [333, 169] width 185 height 12
type input "251302"
click at [424, 298] on div "Filter" at bounding box center [427, 301] width 20 height 8
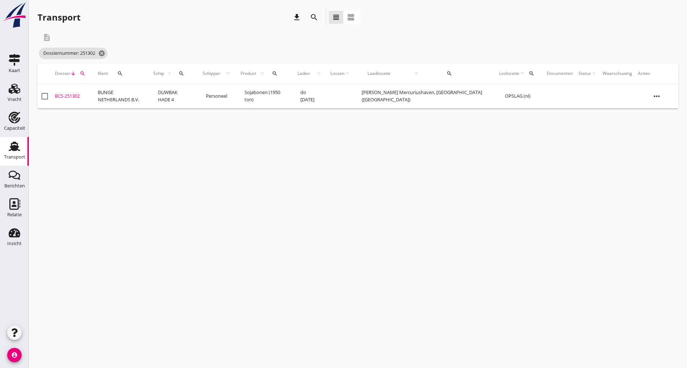
click at [74, 95] on div "BCS-251302" at bounding box center [73, 96] width 37 height 7
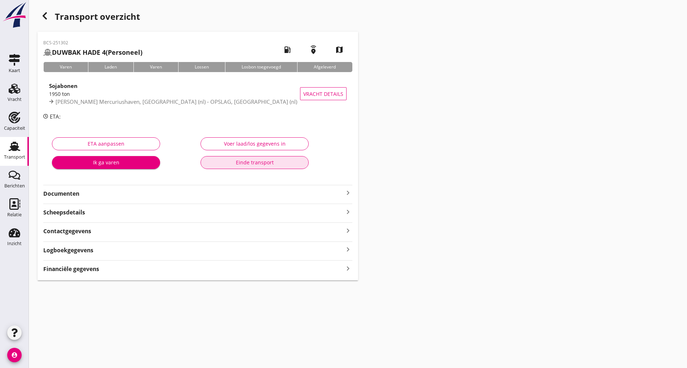
click at [234, 167] on button "Einde transport" at bounding box center [255, 162] width 108 height 13
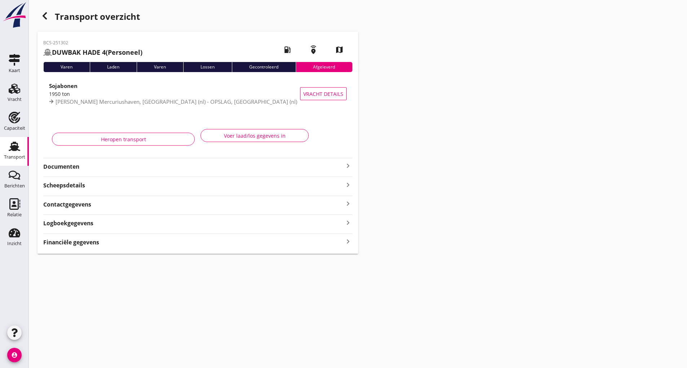
click at [44, 11] on div "button" at bounding box center [45, 16] width 14 height 14
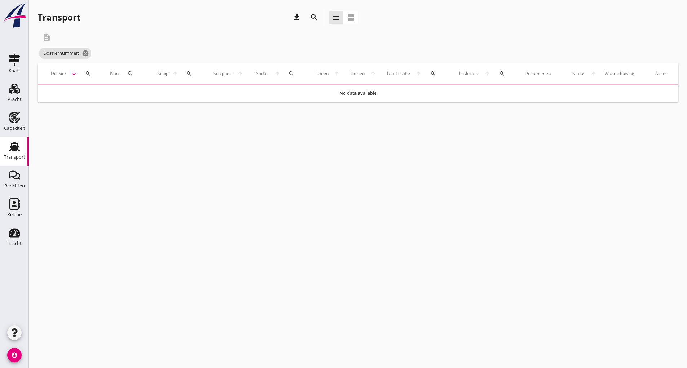
click at [321, 17] on div "search" at bounding box center [314, 17] width 17 height 17
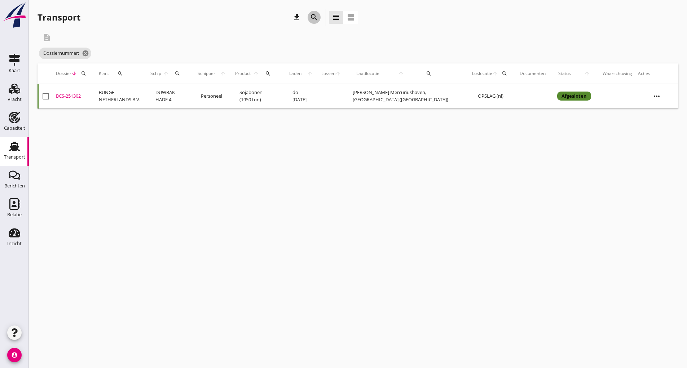
click at [312, 18] on icon "search" at bounding box center [314, 17] width 9 height 9
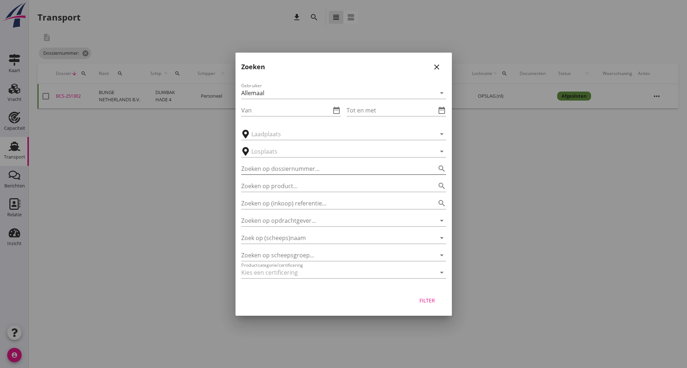
click at [283, 169] on input "Zoeken op dossiernummer..." at bounding box center [333, 169] width 185 height 12
type input "251383"
click at [425, 302] on div "Filter" at bounding box center [427, 301] width 20 height 8
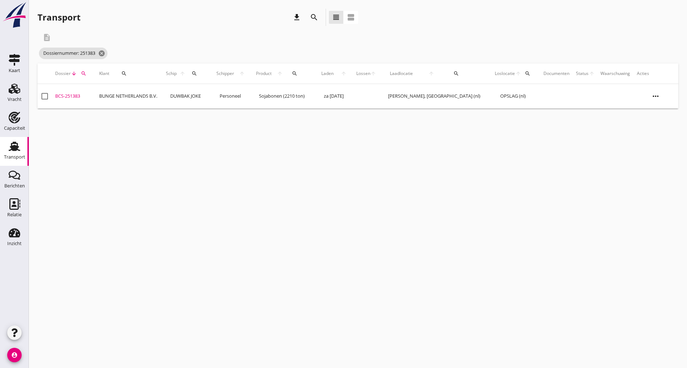
click at [79, 97] on div "BCS-251383" at bounding box center [74, 96] width 38 height 7
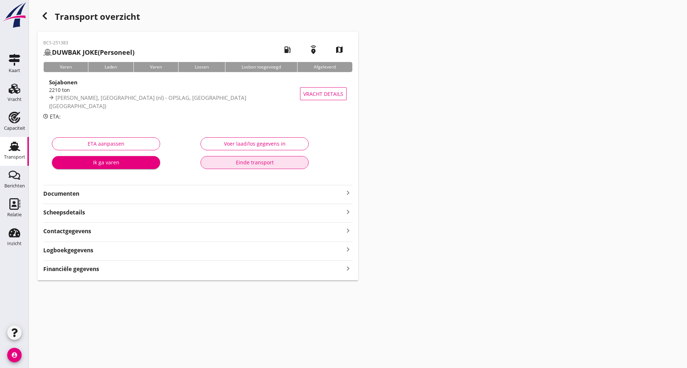
drag, startPoint x: 243, startPoint y: 163, endPoint x: 243, endPoint y: 169, distance: 6.1
click at [243, 163] on div "Einde transport" at bounding box center [255, 163] width 96 height 8
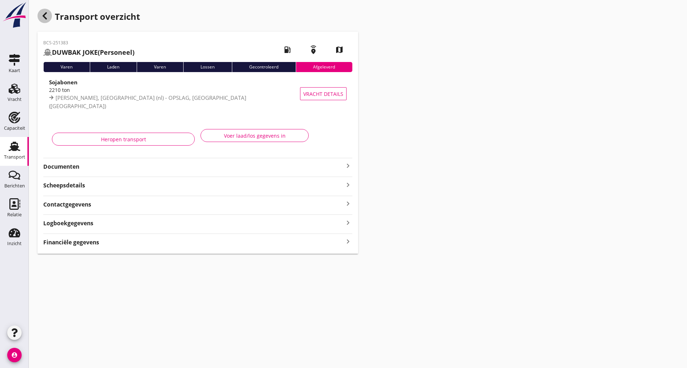
click at [43, 18] on icon "button" at bounding box center [44, 16] width 9 height 9
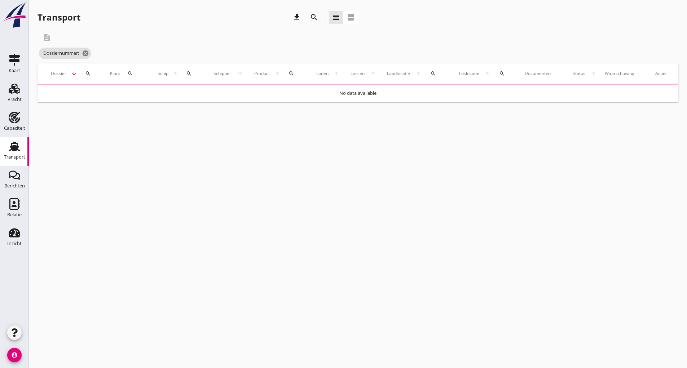
click at [317, 18] on icon "search" at bounding box center [314, 17] width 9 height 9
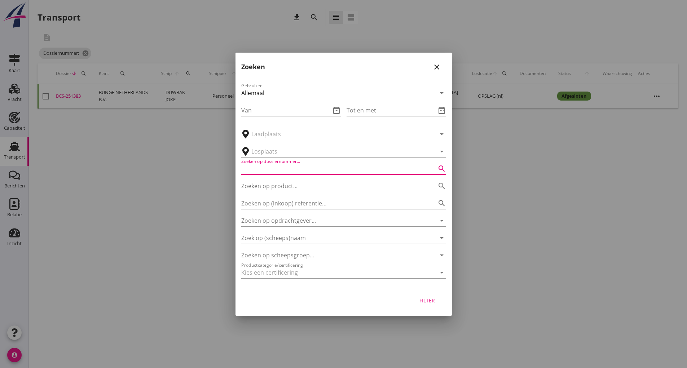
click at [276, 167] on input "Zoeken op dossiernummer..." at bounding box center [333, 169] width 185 height 12
type input "251154"
click at [425, 304] on div "Filter" at bounding box center [427, 301] width 20 height 8
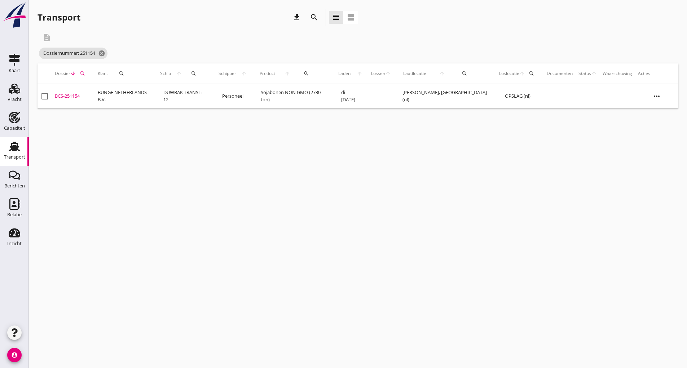
click at [80, 96] on div "BCS-251154" at bounding box center [73, 96] width 37 height 7
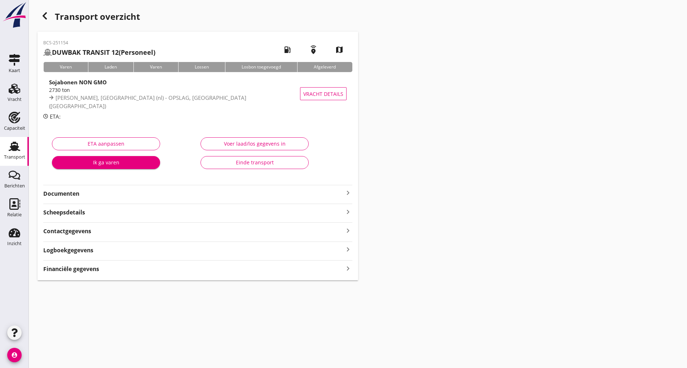
click at [216, 168] on button "Einde transport" at bounding box center [255, 162] width 108 height 13
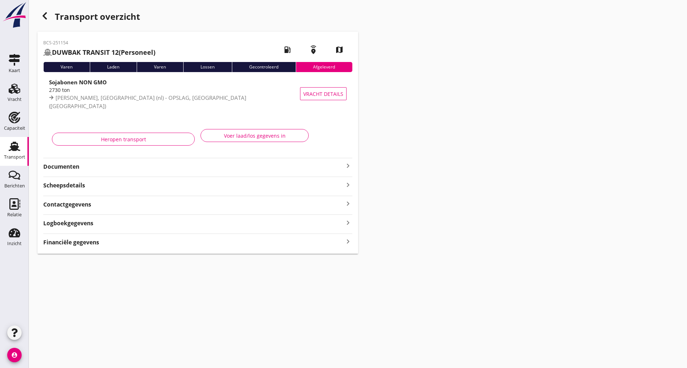
click at [51, 21] on div "Transport overzicht" at bounding box center [198, 17] width 321 height 17
click at [38, 16] on div "Transport overzicht BCS-251154 DUWBAK TRANSIT 12 (Personeel) local_gas_station …" at bounding box center [358, 131] width 658 height 263
click at [47, 16] on icon "button" at bounding box center [44, 16] width 9 height 9
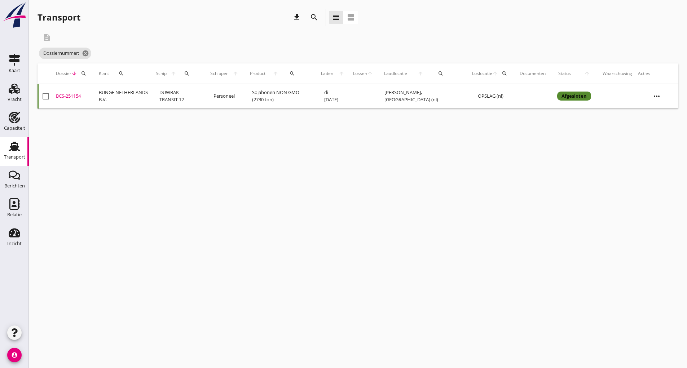
click at [316, 17] on icon "search" at bounding box center [314, 17] width 9 height 9
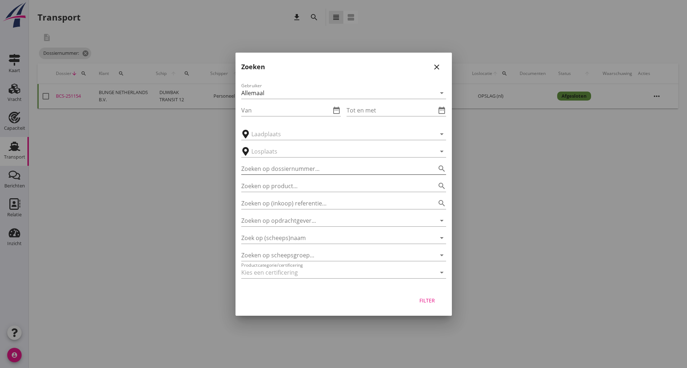
click at [277, 165] on input "Zoeken op dossiernummer..." at bounding box center [333, 169] width 185 height 12
type input "251137"
click at [428, 302] on div "Filter" at bounding box center [427, 301] width 20 height 8
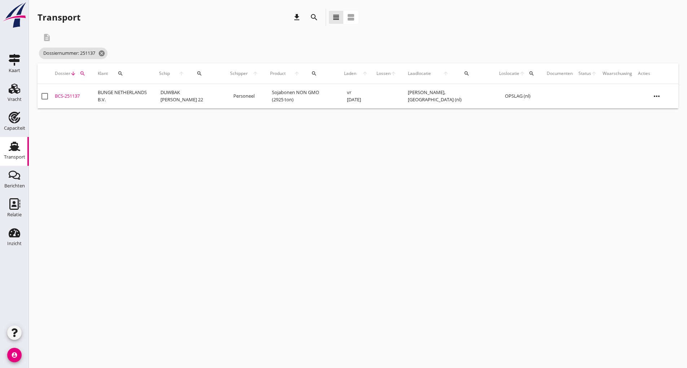
click at [70, 97] on div "BCS-251137" at bounding box center [73, 96] width 37 height 7
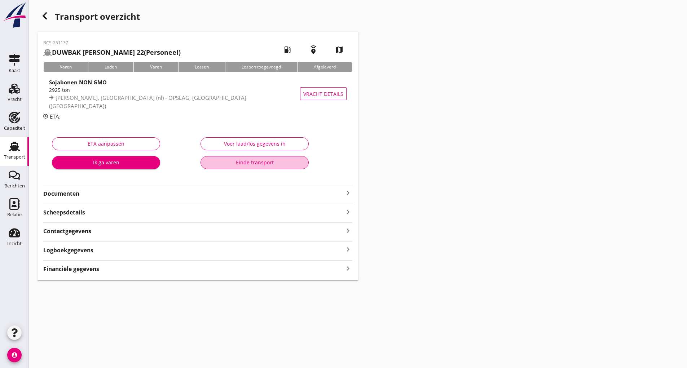
click at [231, 163] on div "Einde transport" at bounding box center [255, 163] width 96 height 8
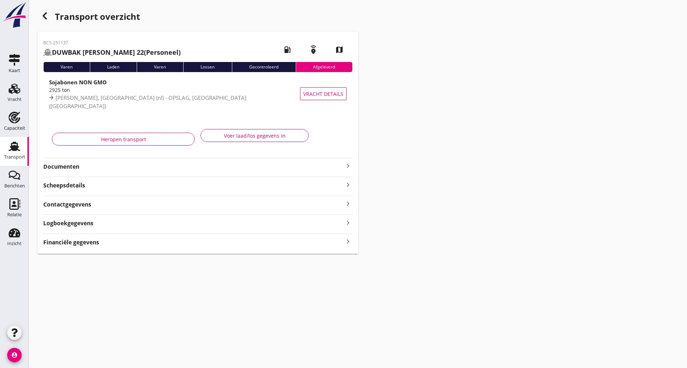
click at [44, 13] on icon "button" at bounding box center [44, 16] width 9 height 9
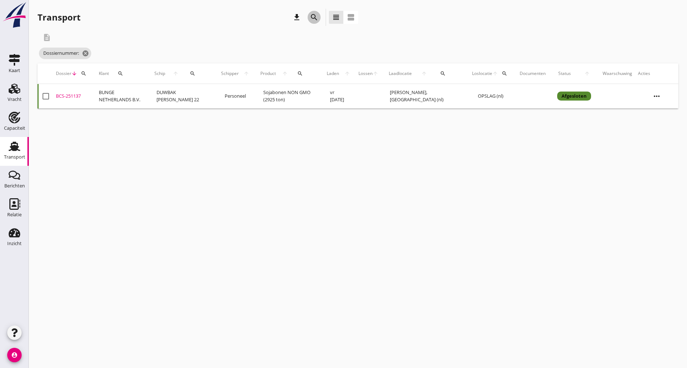
click at [312, 16] on icon "search" at bounding box center [314, 17] width 9 height 9
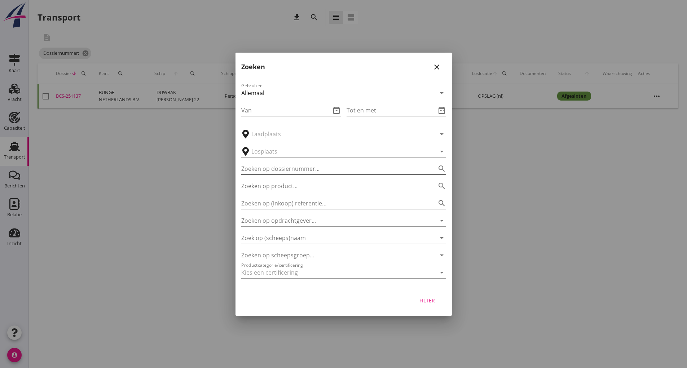
click at [280, 166] on input "Zoeken op dossiernummer..." at bounding box center [333, 169] width 185 height 12
type input "250023"
click at [432, 299] on div "Filter" at bounding box center [427, 301] width 20 height 8
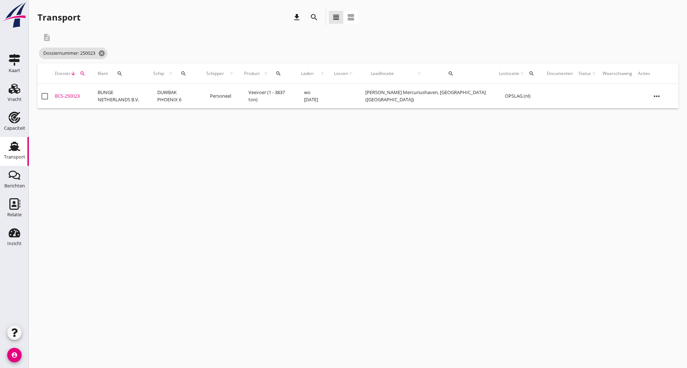
click at [79, 96] on div "BCS-250023" at bounding box center [73, 96] width 37 height 7
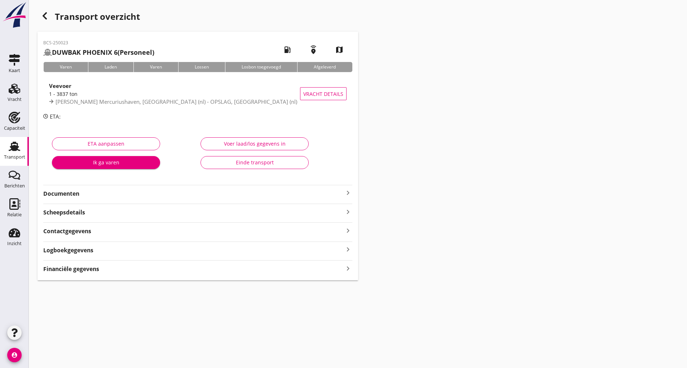
click at [234, 164] on div "Einde transport" at bounding box center [255, 163] width 96 height 8
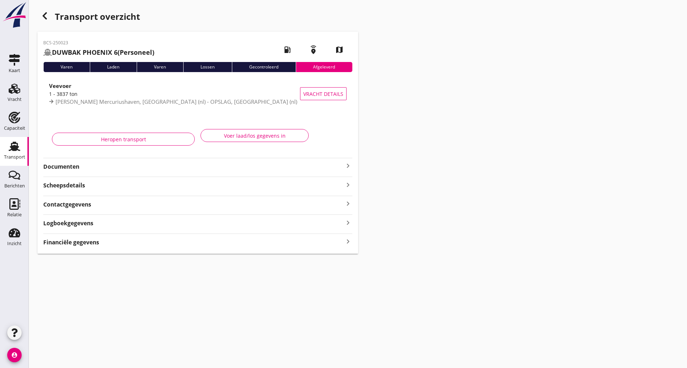
click at [42, 14] on icon "button" at bounding box center [44, 16] width 9 height 9
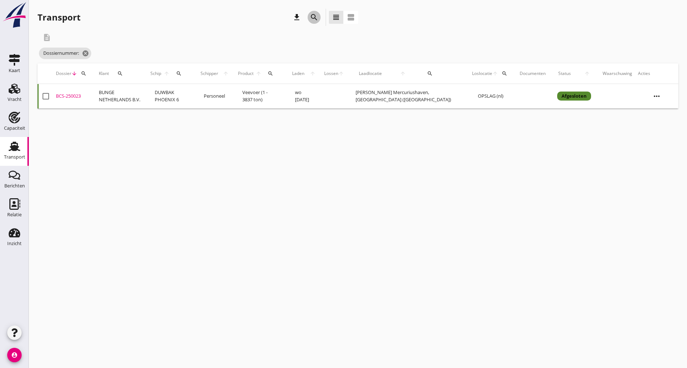
click at [313, 16] on icon "search" at bounding box center [314, 17] width 9 height 9
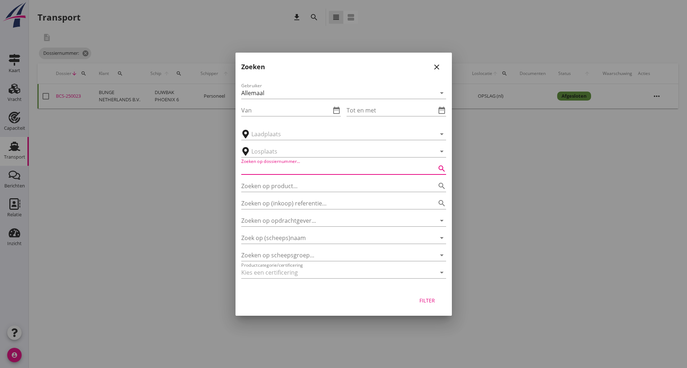
click at [283, 172] on input "Zoeken op dossiernummer..." at bounding box center [333, 169] width 185 height 12
type input "251378"
click at [426, 304] on div "Filter" at bounding box center [427, 301] width 20 height 8
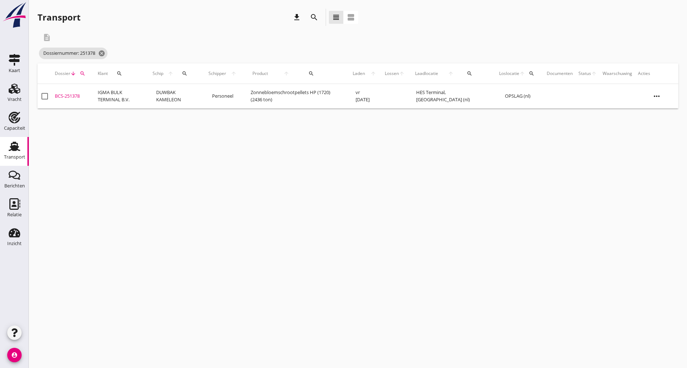
click at [75, 98] on div "BCS-251378" at bounding box center [73, 96] width 37 height 7
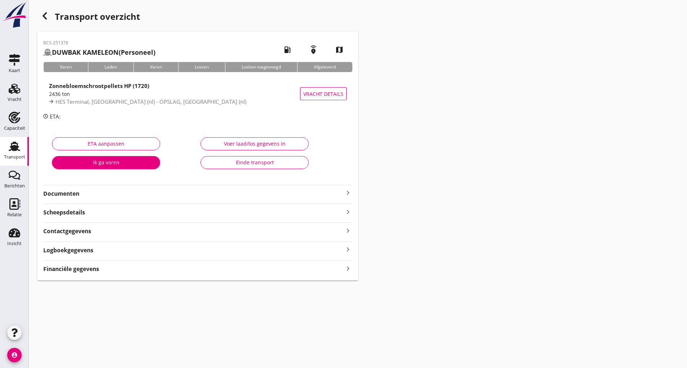
click at [240, 165] on div "Einde transport" at bounding box center [255, 163] width 96 height 8
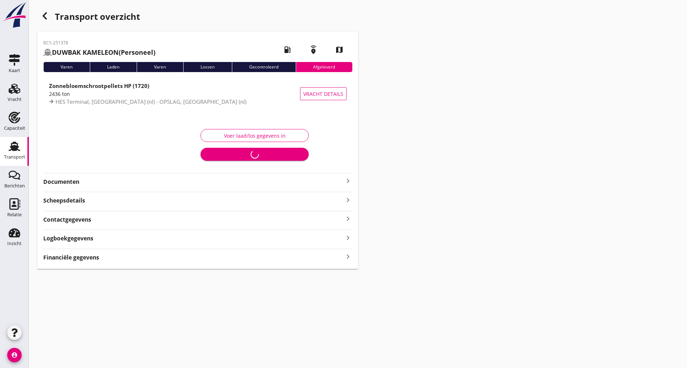
click at [40, 17] on div "button" at bounding box center [45, 16] width 14 height 14
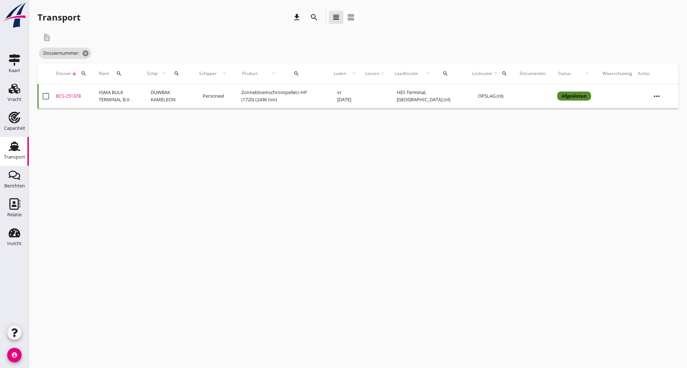
click at [311, 16] on icon "search" at bounding box center [314, 17] width 9 height 9
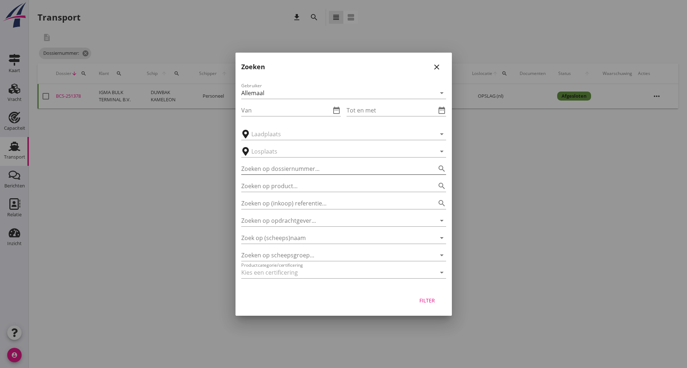
click at [259, 168] on input "Zoeken op dossiernummer..." at bounding box center [333, 169] width 185 height 12
type input "251317"
click at [425, 297] on button "Filter" at bounding box center [428, 300] width 32 height 13
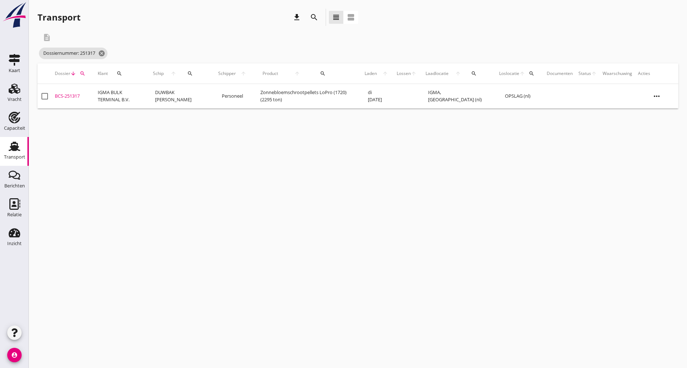
click at [70, 98] on div "BCS-251317" at bounding box center [73, 96] width 37 height 7
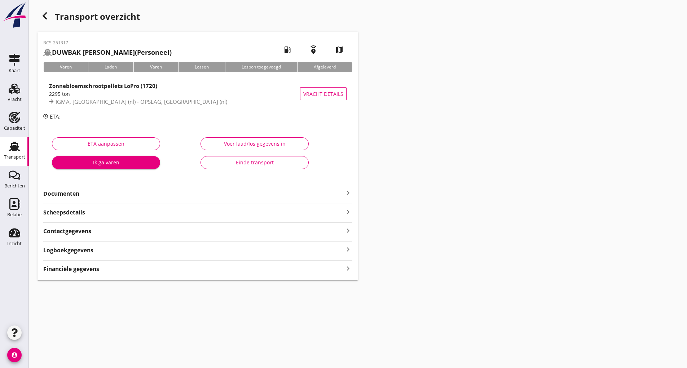
click at [228, 165] on div "Einde transport" at bounding box center [255, 163] width 96 height 8
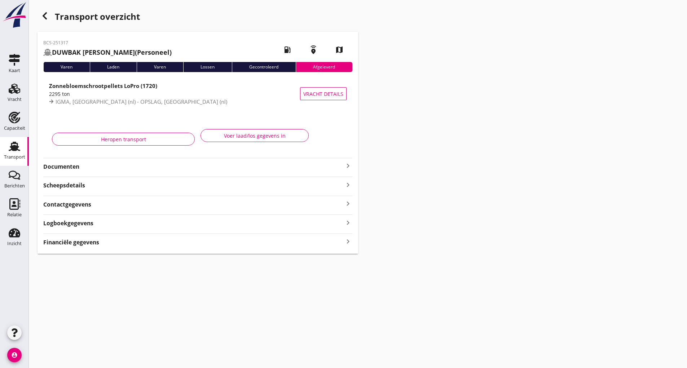
click at [42, 19] on icon "button" at bounding box center [44, 16] width 9 height 9
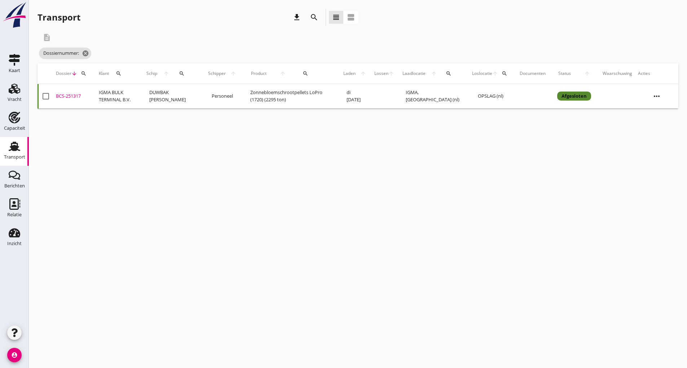
click at [315, 18] on icon "search" at bounding box center [314, 17] width 9 height 9
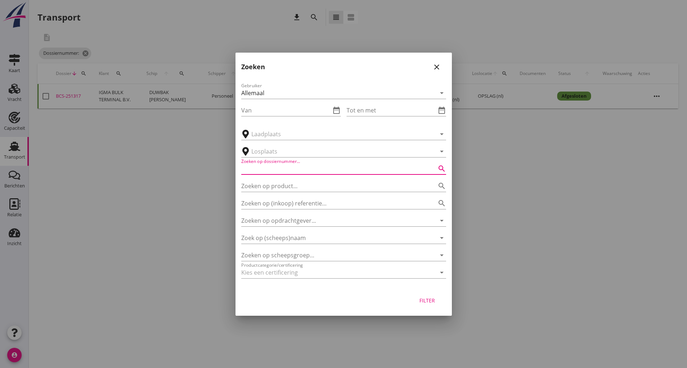
click at [262, 171] on input "Zoeken op dossiernummer..." at bounding box center [333, 169] width 185 height 12
type input "251038"
click at [434, 301] on div "Filter" at bounding box center [427, 301] width 20 height 8
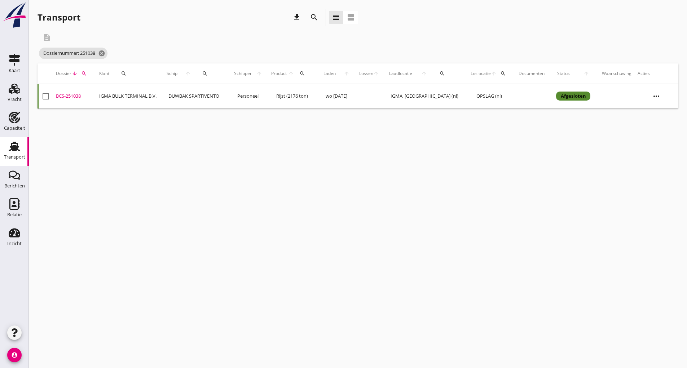
click at [67, 97] on div "BCS-251038" at bounding box center [75, 96] width 38 height 7
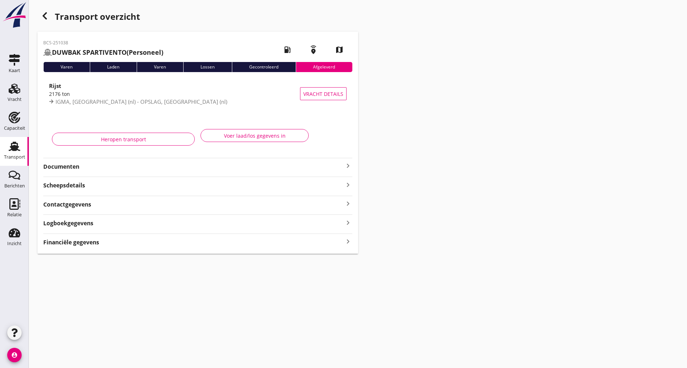
click at [45, 21] on div "button" at bounding box center [45, 16] width 14 height 14
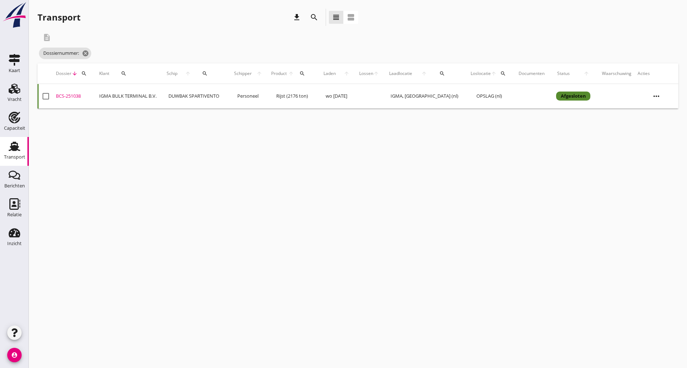
click at [311, 15] on icon "search" at bounding box center [314, 17] width 9 height 9
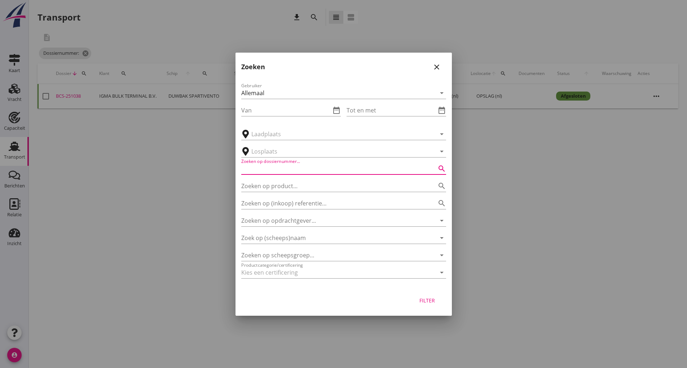
click at [297, 167] on input "Zoeken op dossiernummer..." at bounding box center [333, 169] width 185 height 12
type input "251523"
click at [421, 302] on div "Filter" at bounding box center [427, 301] width 20 height 8
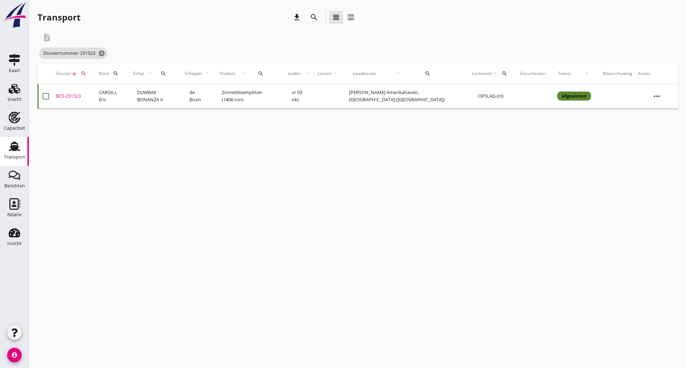
click at [77, 97] on div "BCS-251523" at bounding box center [74, 96] width 37 height 7
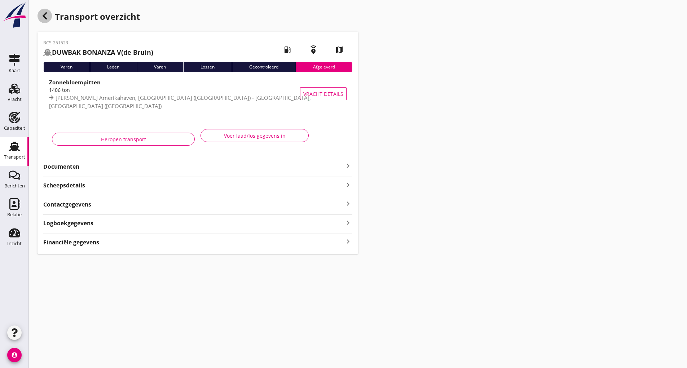
click at [43, 19] on icon "button" at bounding box center [44, 16] width 9 height 9
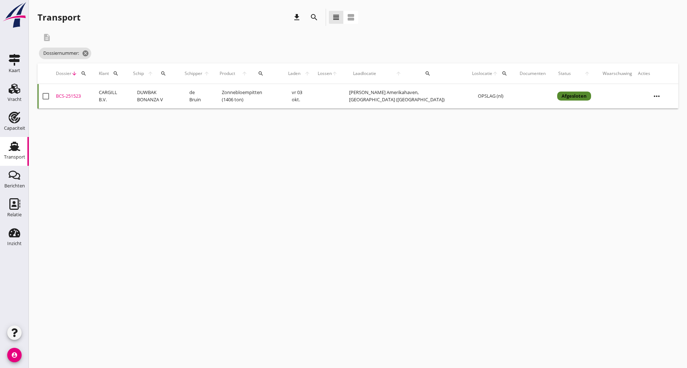
click at [311, 18] on icon "search" at bounding box center [314, 17] width 9 height 9
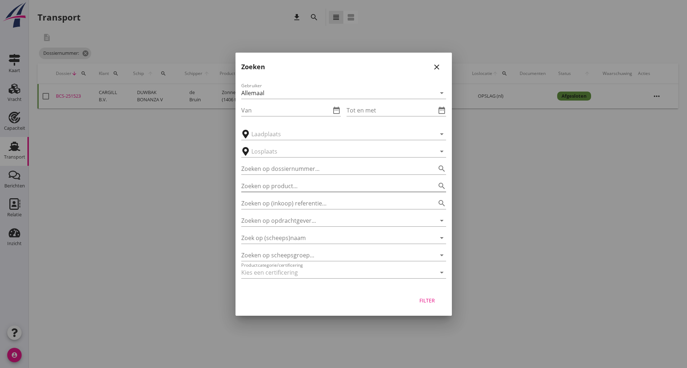
click at [263, 183] on input "Zoeken op product..." at bounding box center [333, 186] width 185 height 12
click at [250, 162] on div "Zoeken op dossiernummer... search" at bounding box center [343, 167] width 205 height 16
click at [300, 168] on input "Zoeken op dossiernummer..." at bounding box center [333, 169] width 185 height 12
type input "251513"
click at [425, 301] on div "Filter" at bounding box center [427, 301] width 20 height 8
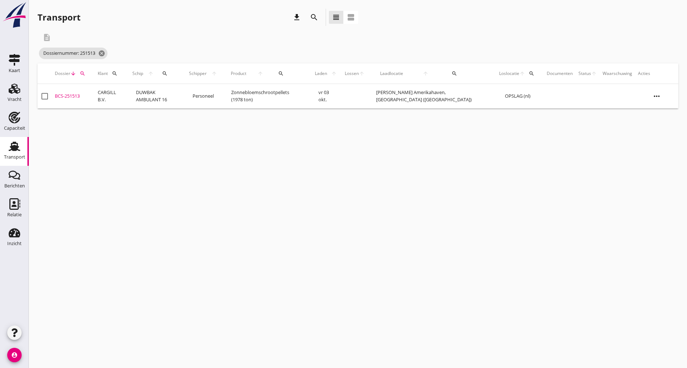
click at [70, 97] on div "BCS-251513" at bounding box center [73, 96] width 37 height 7
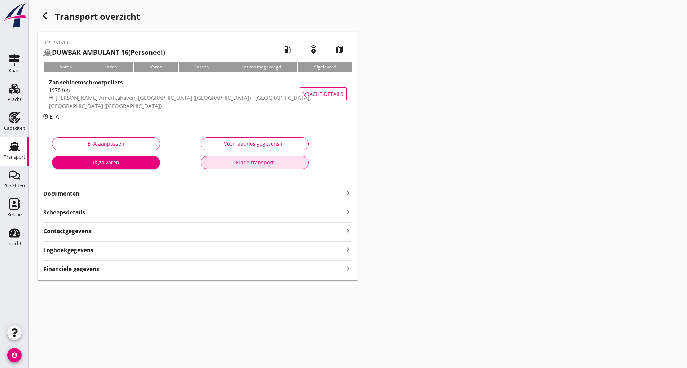
click at [227, 162] on div "Einde transport" at bounding box center [255, 163] width 96 height 8
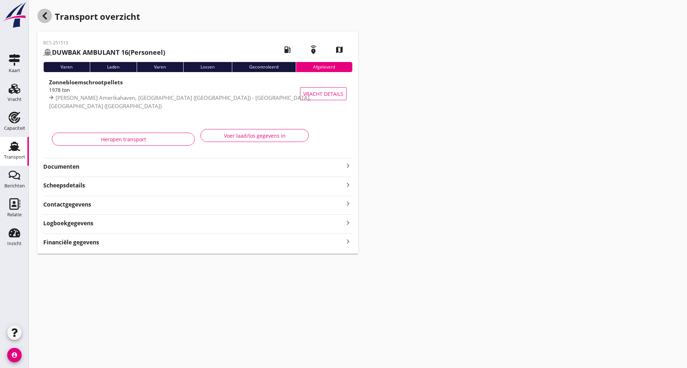
click at [45, 14] on use "button" at bounding box center [45, 15] width 4 height 7
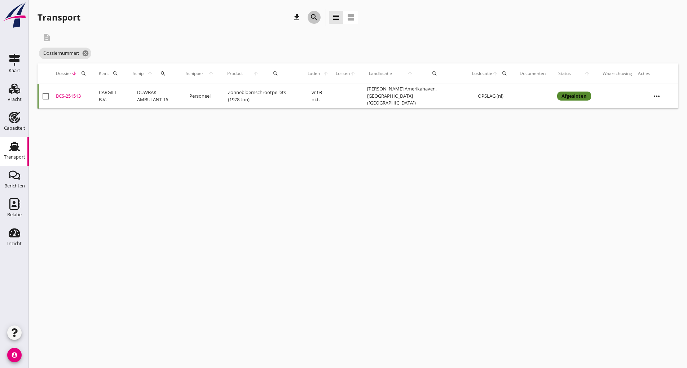
click at [314, 17] on icon "search" at bounding box center [314, 17] width 9 height 9
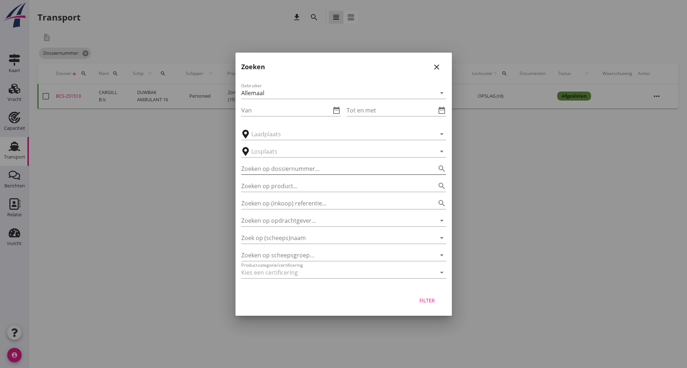
click at [312, 165] on input "Zoeken op dossiernummer..." at bounding box center [333, 169] width 185 height 12
type input "250961"
click at [429, 301] on div "Filter" at bounding box center [427, 301] width 20 height 8
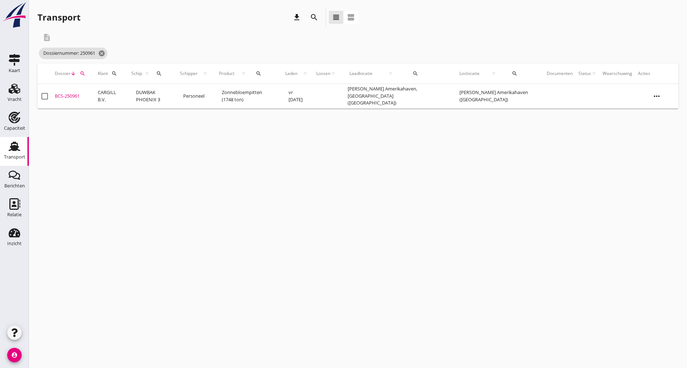
drag, startPoint x: 76, startPoint y: 96, endPoint x: 104, endPoint y: 106, distance: 29.7
click at [79, 97] on div "BCS-250961" at bounding box center [73, 96] width 37 height 7
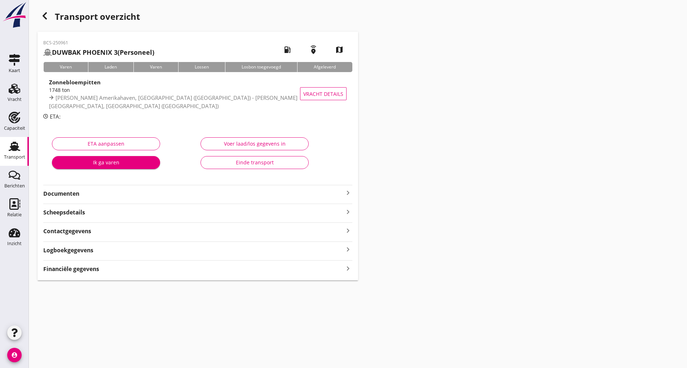
click at [233, 164] on div "Einde transport" at bounding box center [255, 163] width 96 height 8
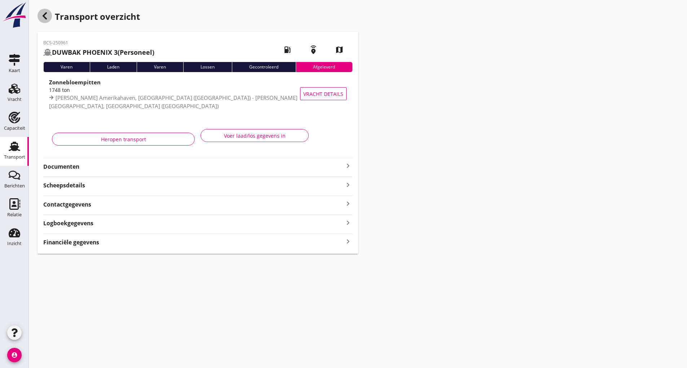
click at [48, 19] on icon "button" at bounding box center [44, 16] width 9 height 9
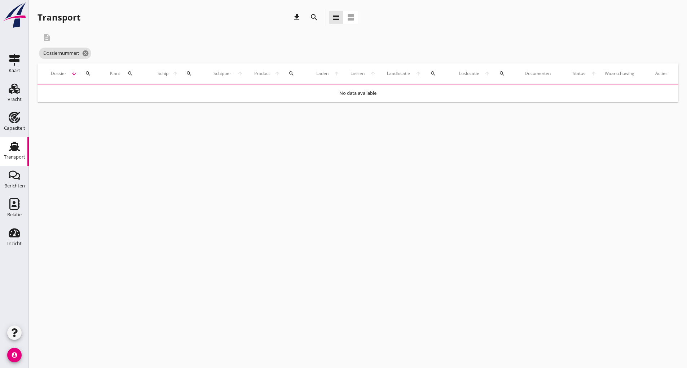
click at [315, 13] on button "search" at bounding box center [314, 17] width 13 height 13
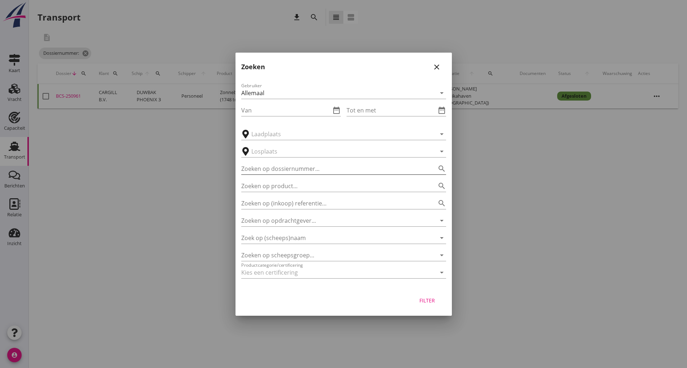
click at [283, 168] on div "Gebruiker Allemaal arrow_drop_down Van date_range Tot en met date_range arrow_d…" at bounding box center [344, 182] width 216 height 213
click at [280, 164] on input "Zoeken op dossiernummer..." at bounding box center [333, 169] width 185 height 12
type input "251529"
click at [426, 301] on div "Filter" at bounding box center [427, 301] width 20 height 8
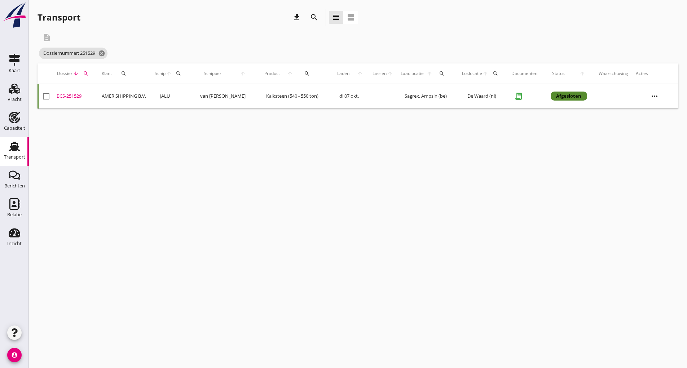
click at [74, 96] on div "BCS-251529" at bounding box center [76, 96] width 39 height 7
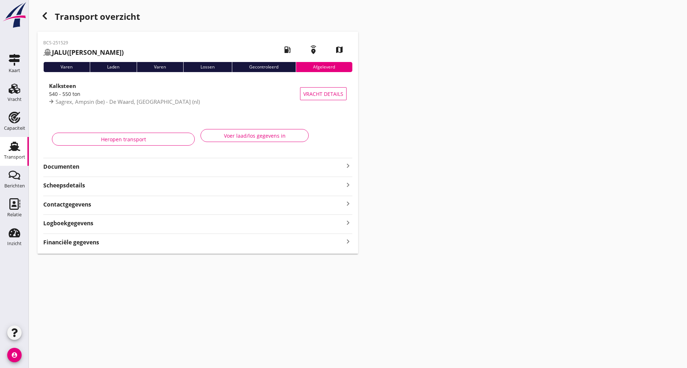
click at [40, 18] on div "button" at bounding box center [45, 16] width 14 height 14
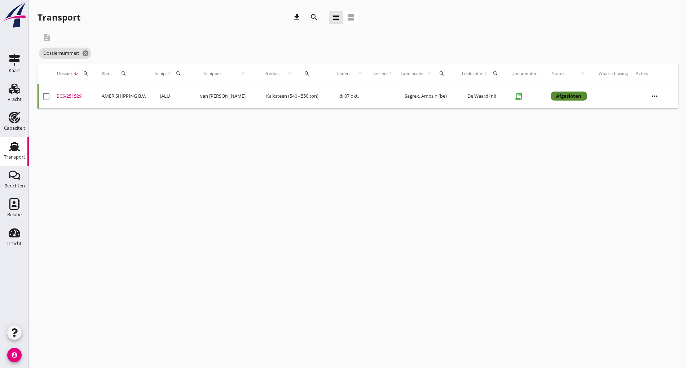
click at [312, 17] on icon "search" at bounding box center [314, 17] width 9 height 9
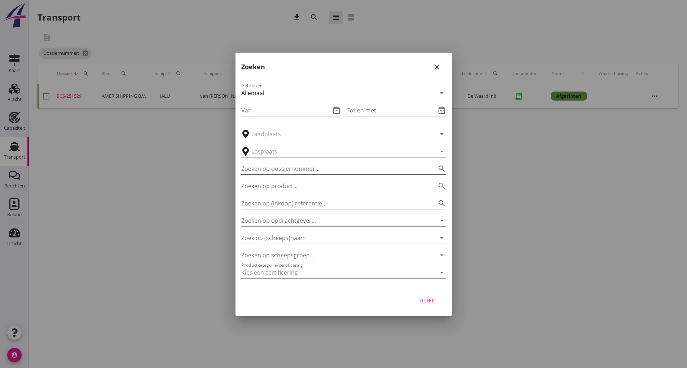
click at [285, 165] on input "Zoeken op dossiernummer..." at bounding box center [333, 169] width 185 height 12
type input "251546"
click at [432, 299] on div "Filter" at bounding box center [427, 301] width 20 height 8
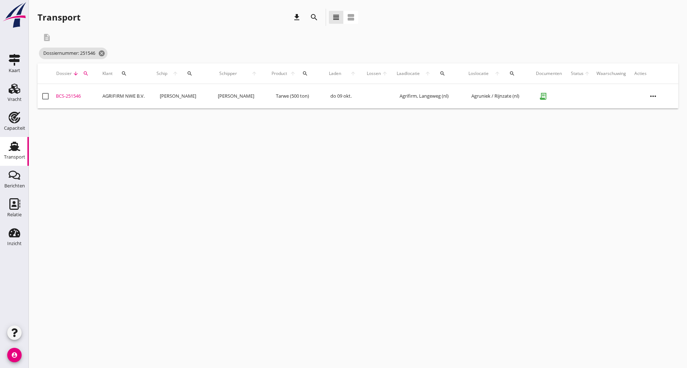
click at [77, 96] on div "BCS-251546" at bounding box center [76, 96] width 40 height 7
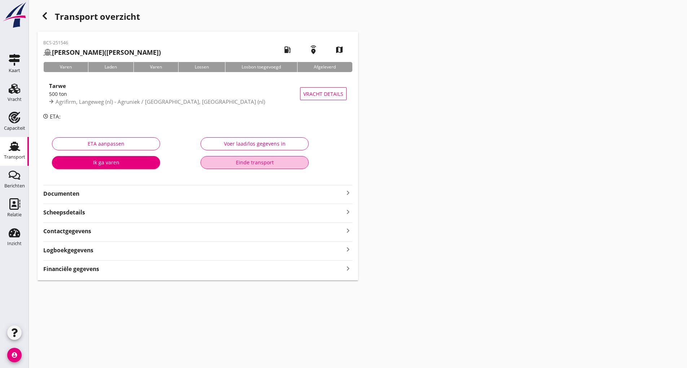
click at [228, 167] on button "Einde transport" at bounding box center [255, 162] width 108 height 13
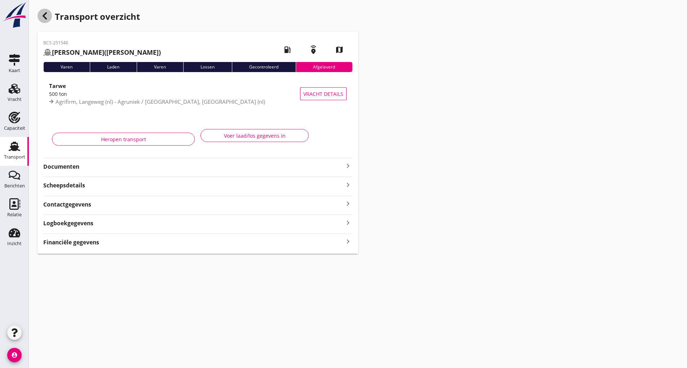
click at [48, 18] on icon "button" at bounding box center [44, 16] width 9 height 9
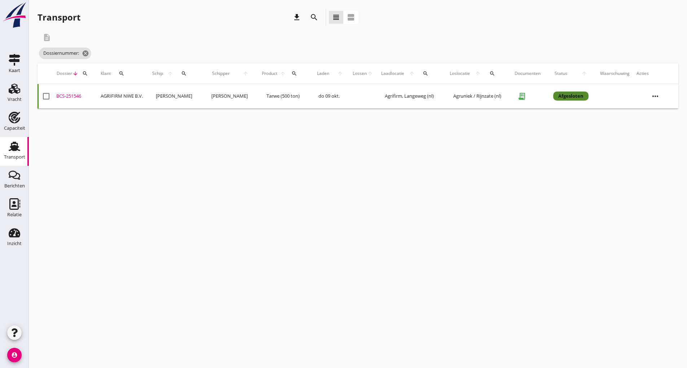
click at [310, 17] on div "search" at bounding box center [314, 17] width 13 height 9
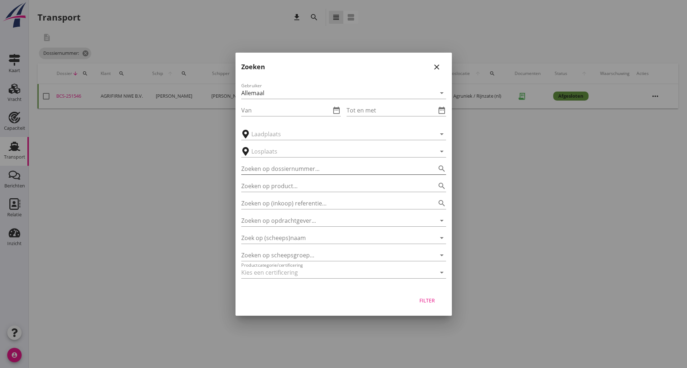
click at [283, 171] on input "Zoeken op dossiernummer..." at bounding box center [333, 169] width 185 height 12
type input "251539"
click at [420, 302] on div "Filter" at bounding box center [427, 301] width 20 height 8
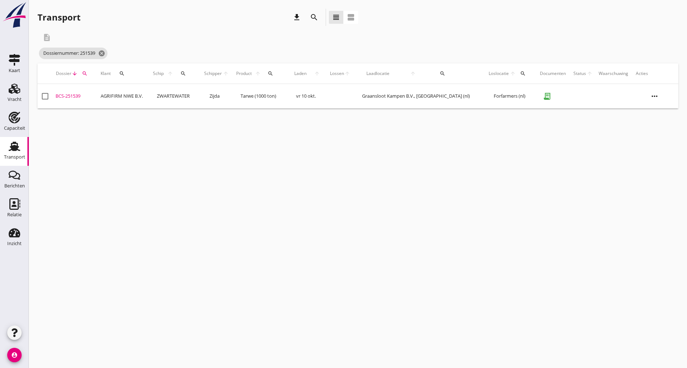
click at [76, 96] on div "BCS-251539" at bounding box center [75, 96] width 39 height 7
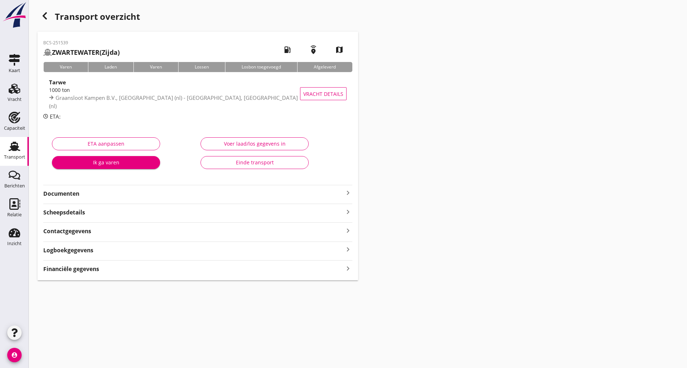
click at [224, 163] on div "Einde transport" at bounding box center [255, 163] width 96 height 8
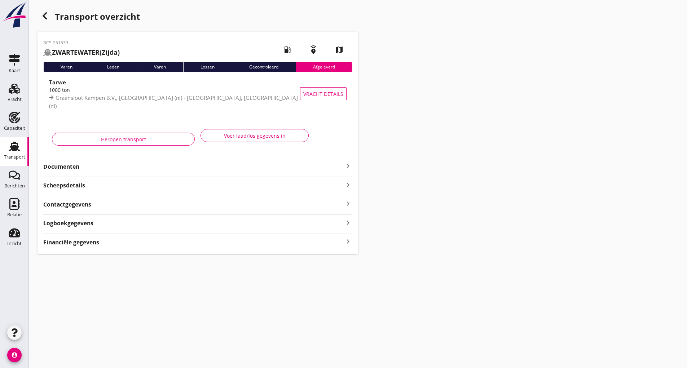
click at [43, 12] on icon "button" at bounding box center [44, 16] width 9 height 9
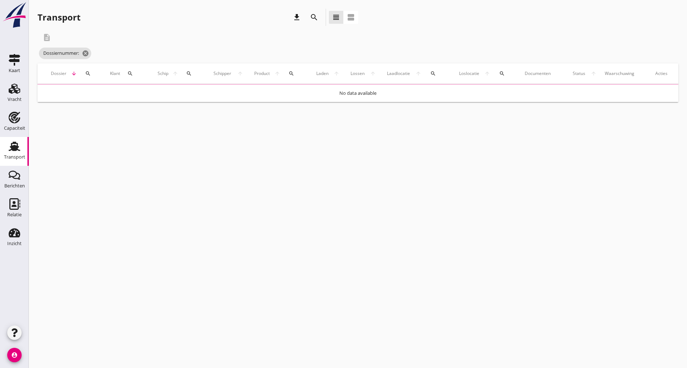
click at [314, 18] on icon "search" at bounding box center [314, 17] width 9 height 9
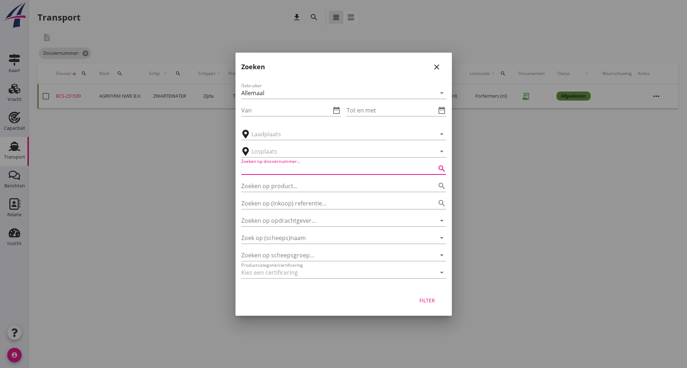
click at [296, 166] on input "Zoeken op dossiernummer..." at bounding box center [333, 169] width 185 height 12
type input "251515"
click at [419, 305] on button "Filter" at bounding box center [428, 300] width 32 height 13
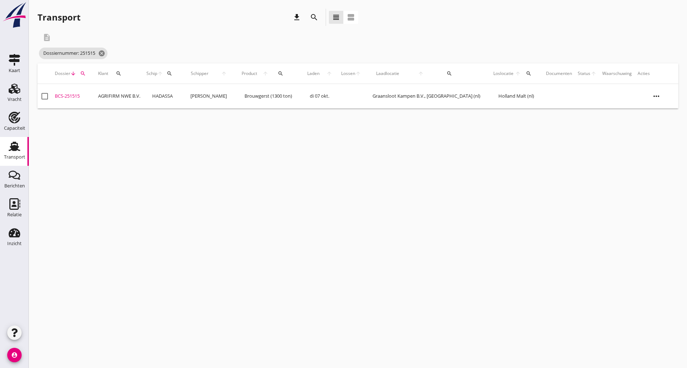
click at [78, 97] on div "BCS-251515" at bounding box center [74, 96] width 38 height 7
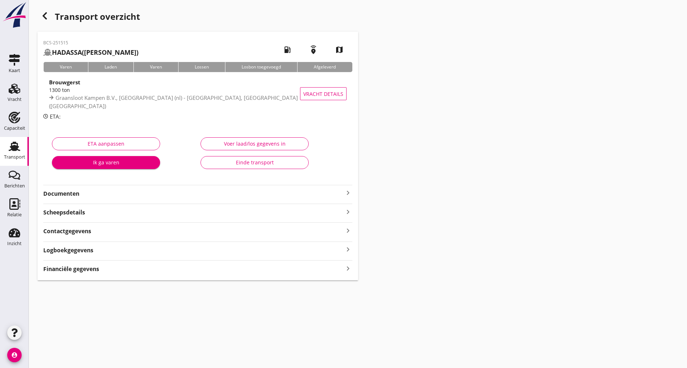
click at [238, 164] on div "Einde transport" at bounding box center [255, 163] width 96 height 8
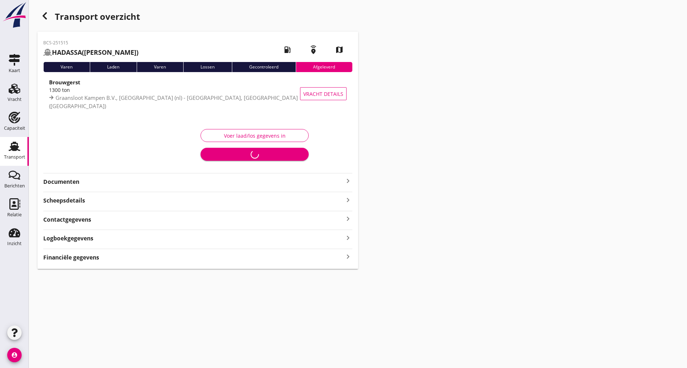
click at [48, 16] on icon "button" at bounding box center [44, 16] width 9 height 9
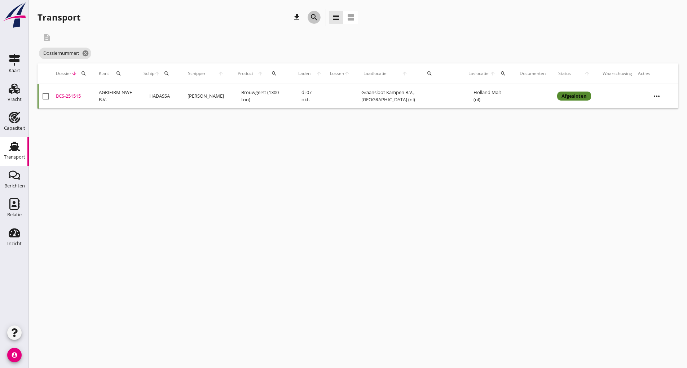
click at [314, 17] on icon "search" at bounding box center [314, 17] width 9 height 9
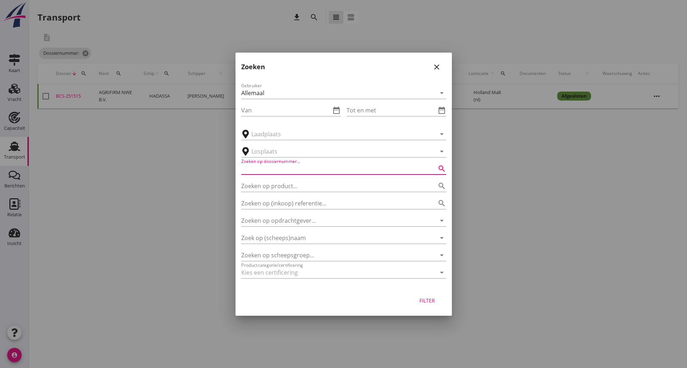
click at [278, 166] on input "Zoeken op dossiernummer..." at bounding box center [333, 169] width 185 height 12
type input "251530"
click at [429, 303] on div "Filter" at bounding box center [427, 301] width 20 height 8
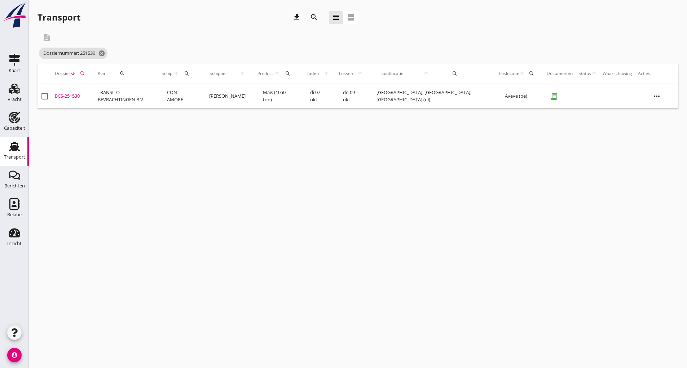
drag, startPoint x: 66, startPoint y: 94, endPoint x: 80, endPoint y: 101, distance: 16.0
click at [66, 94] on div "BCS-251530" at bounding box center [73, 96] width 37 height 7
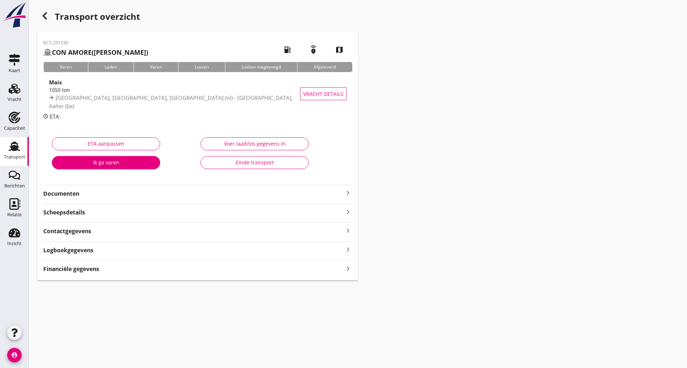
click at [225, 164] on div "Einde transport" at bounding box center [255, 163] width 96 height 8
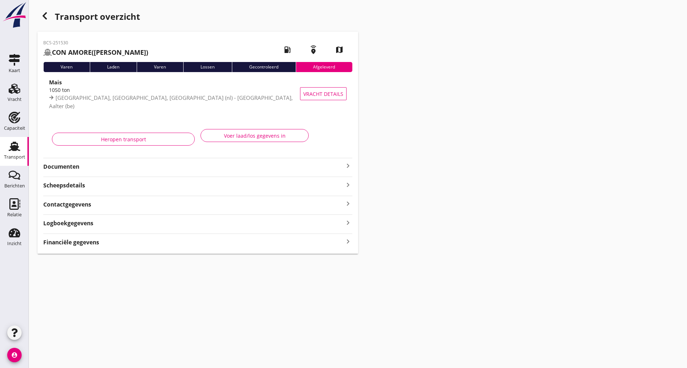
click at [44, 17] on use "button" at bounding box center [45, 15] width 4 height 7
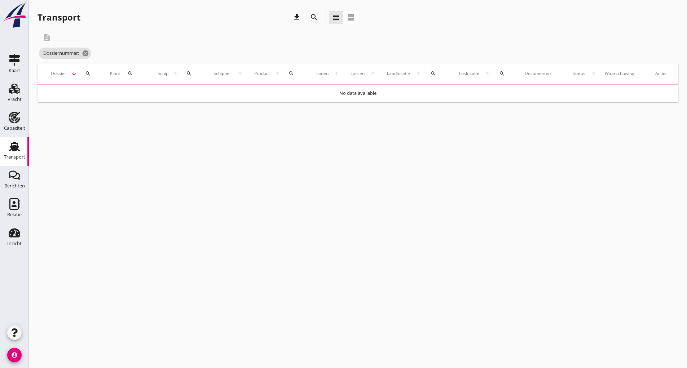
click at [315, 18] on icon "search" at bounding box center [314, 17] width 9 height 9
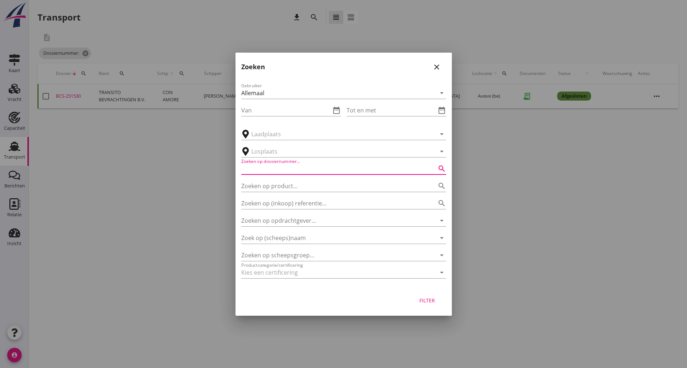
click at [306, 170] on input "Zoeken op dossiernummer..." at bounding box center [333, 169] width 185 height 12
type input "251541"
drag, startPoint x: 424, startPoint y: 303, endPoint x: 427, endPoint y: 301, distance: 3.8
click at [425, 302] on div "Filter" at bounding box center [427, 301] width 20 height 8
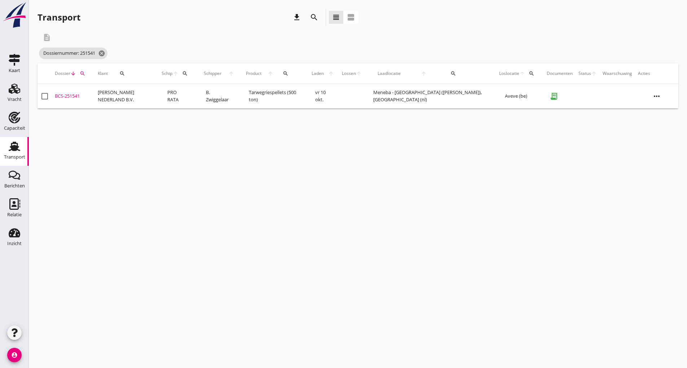
drag, startPoint x: 66, startPoint y: 96, endPoint x: 74, endPoint y: 101, distance: 9.9
click at [66, 96] on div "BCS-251541" at bounding box center [73, 96] width 37 height 7
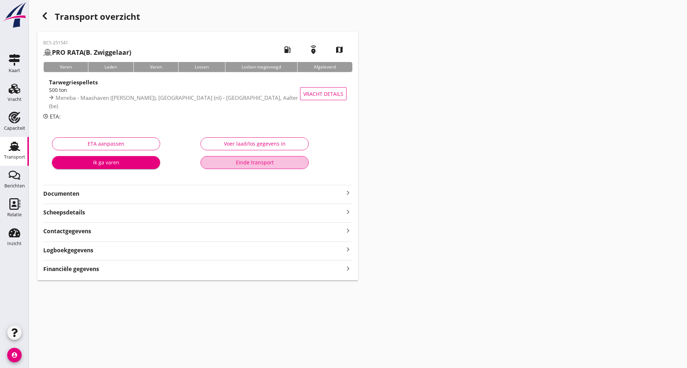
click at [241, 167] on button "Einde transport" at bounding box center [255, 162] width 108 height 13
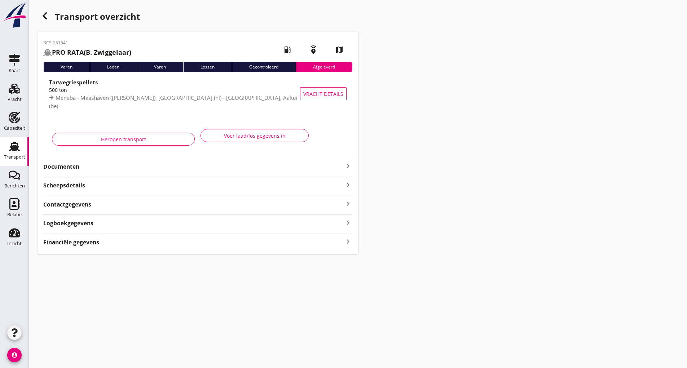
click at [42, 10] on div "button" at bounding box center [45, 16] width 14 height 14
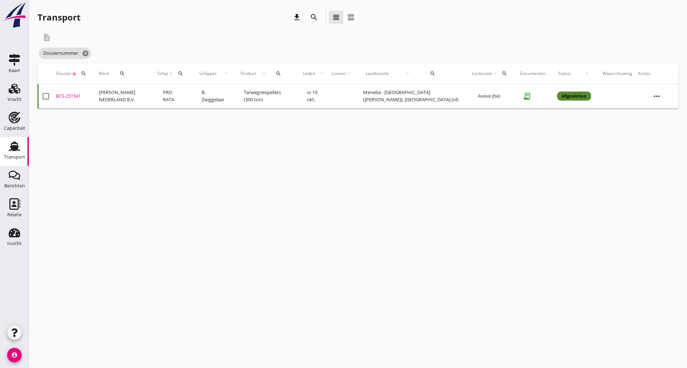
click at [318, 14] on icon "search" at bounding box center [314, 17] width 9 height 9
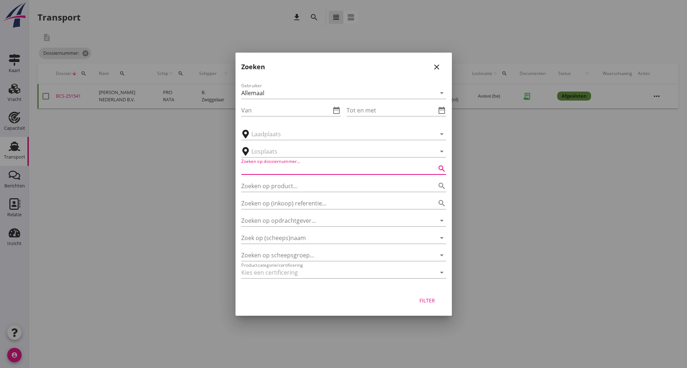
click at [272, 168] on input "Zoeken op dossiernummer..." at bounding box center [333, 169] width 185 height 12
type input "251531"
click at [434, 299] on div "Filter" at bounding box center [427, 301] width 20 height 8
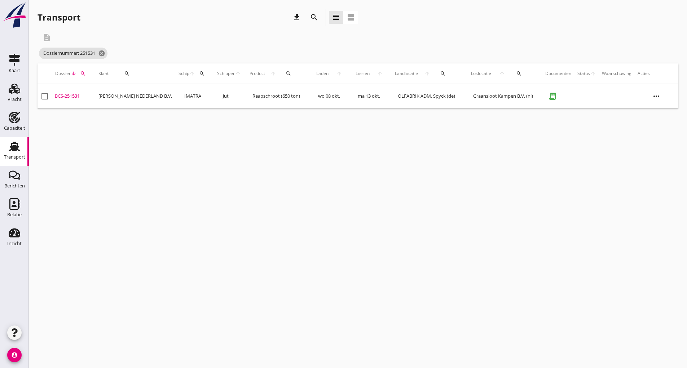
click at [74, 98] on div "BCS-251531" at bounding box center [74, 96] width 38 height 7
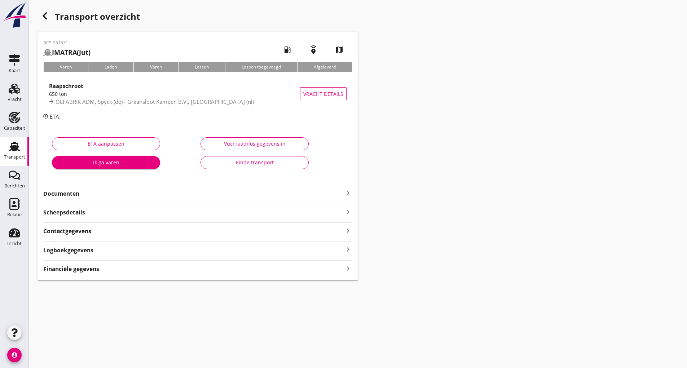
click at [270, 168] on button "Einde transport" at bounding box center [255, 162] width 108 height 13
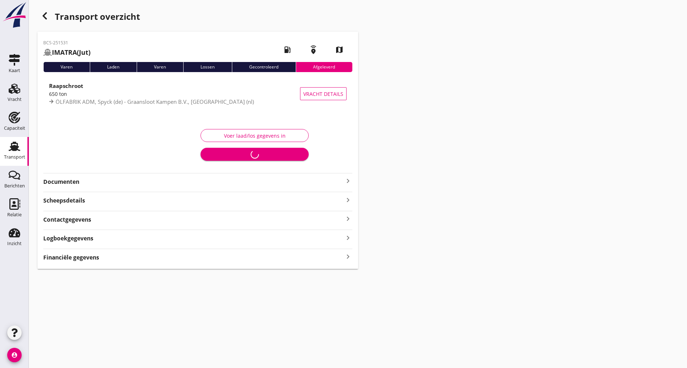
click at [41, 17] on icon "button" at bounding box center [44, 16] width 9 height 9
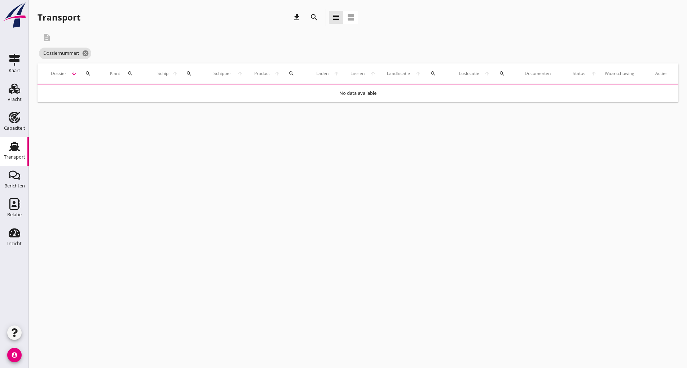
click at [312, 16] on icon "search" at bounding box center [314, 17] width 9 height 9
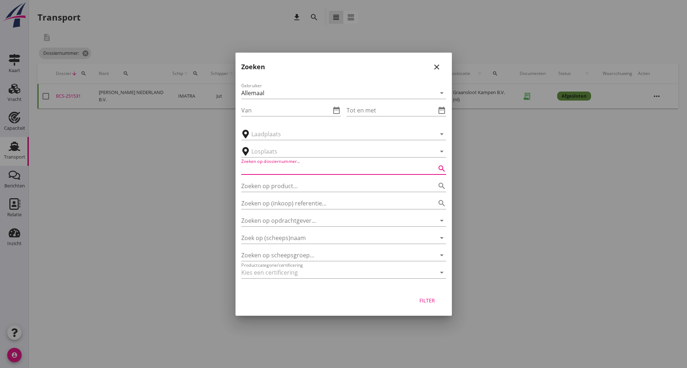
click at [294, 168] on input "Zoeken op dossiernummer..." at bounding box center [333, 169] width 185 height 12
type input "251511"
click at [428, 299] on div "Filter" at bounding box center [427, 301] width 20 height 8
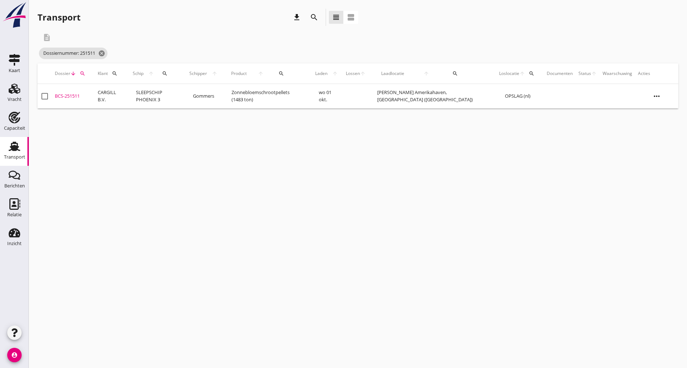
click at [71, 94] on div "BCS-251511" at bounding box center [73, 96] width 37 height 7
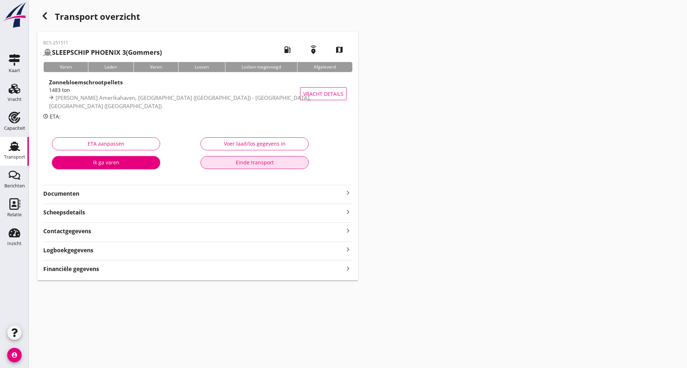
drag, startPoint x: 228, startPoint y: 163, endPoint x: 234, endPoint y: 166, distance: 6.5
click at [229, 163] on div "Einde transport" at bounding box center [255, 163] width 96 height 8
